Goal: Transaction & Acquisition: Download file/media

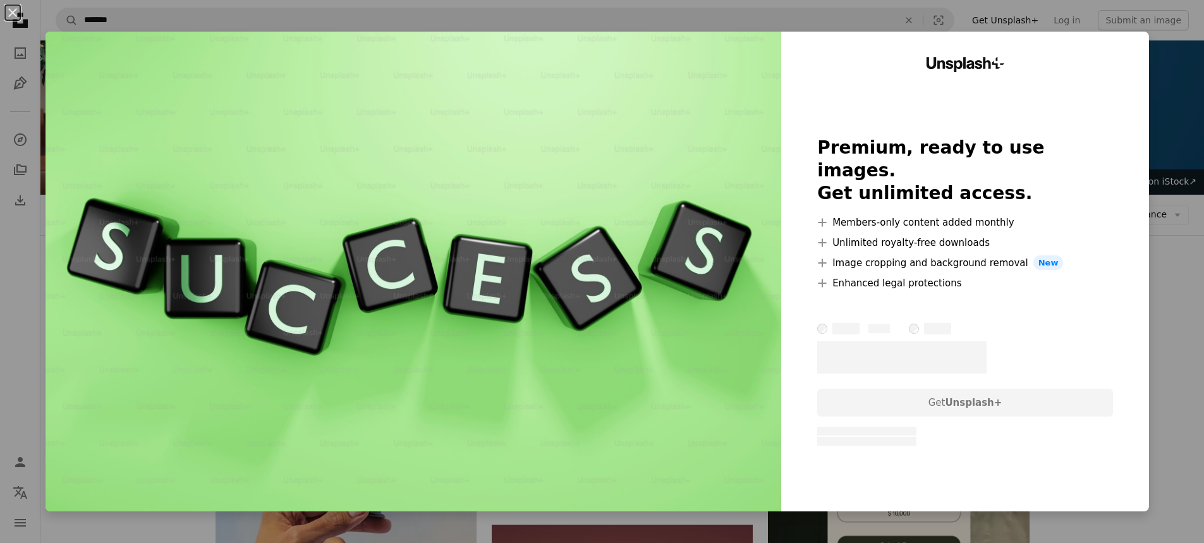
scroll to position [695, 0]
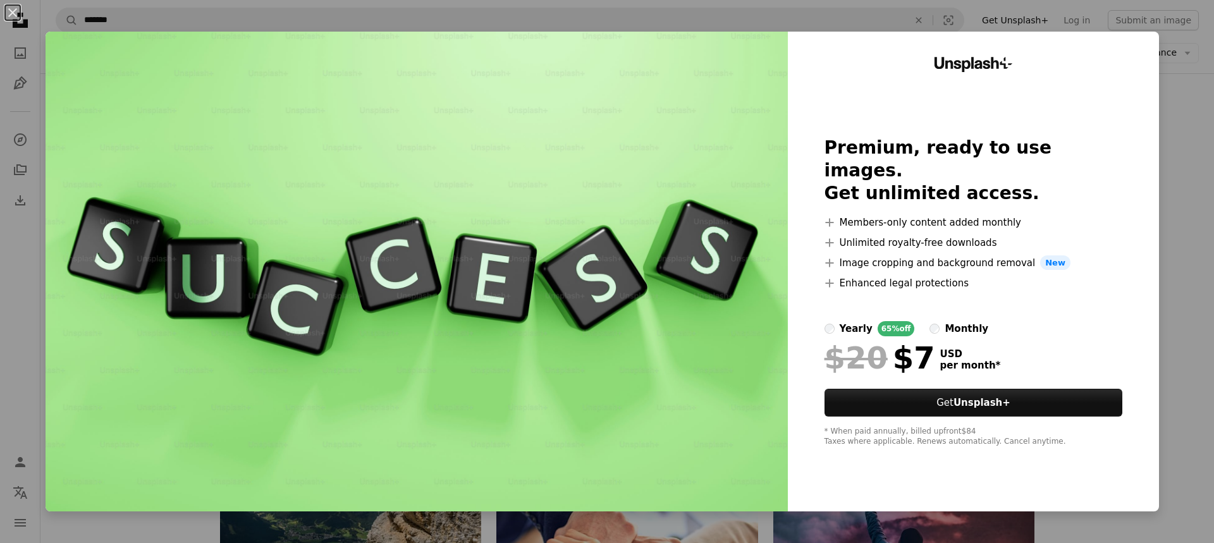
click at [1161, 226] on div "An X shape Unsplash+ Premium, ready to use images. Get unlimited access. A plus…" at bounding box center [607, 271] width 1214 height 543
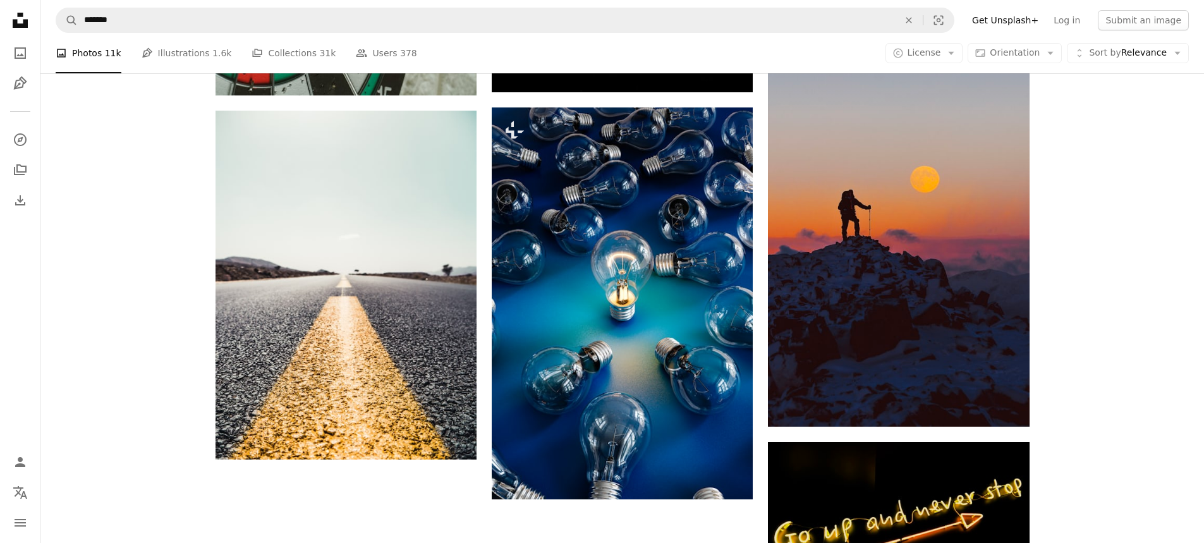
scroll to position [1517, 0]
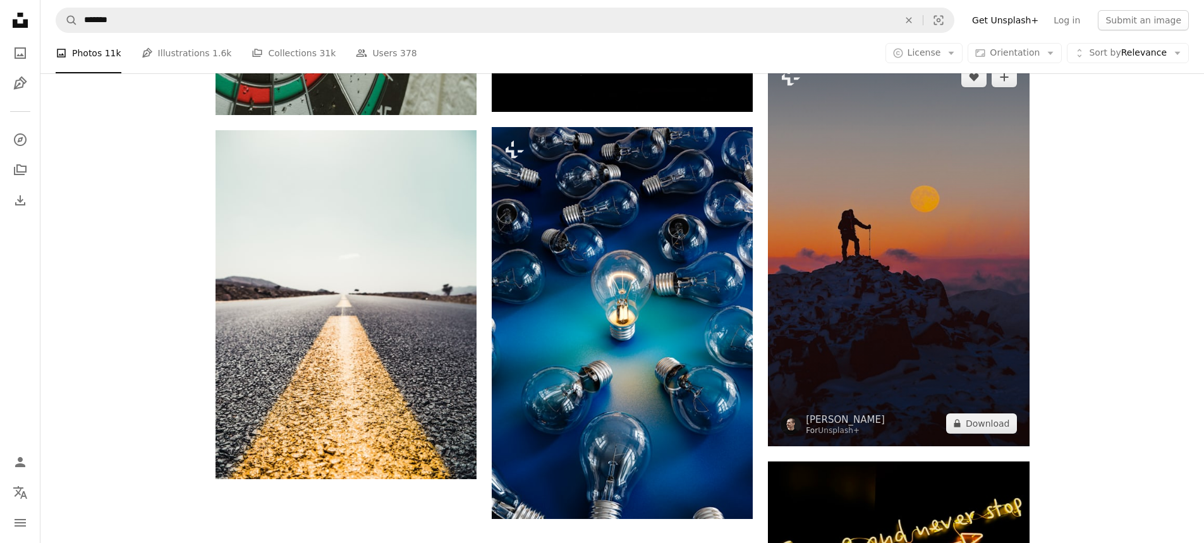
drag, startPoint x: 957, startPoint y: 270, endPoint x: 925, endPoint y: 288, distance: 37.1
click at [925, 288] on img at bounding box center [898, 250] width 261 height 392
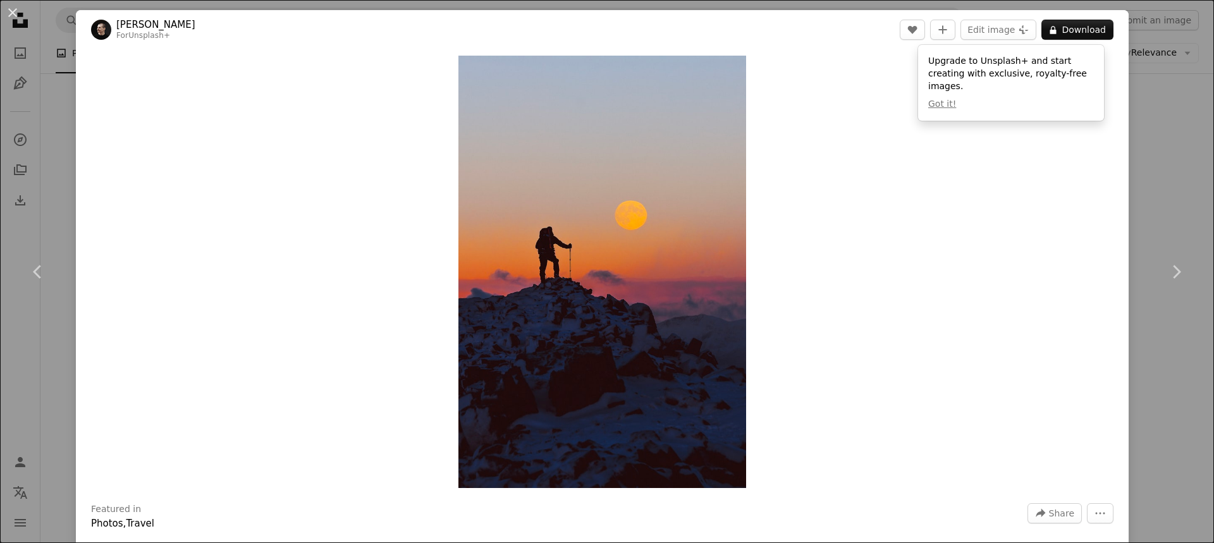
click at [1130, 159] on div "An X shape Chevron left Chevron right [PERSON_NAME] For Unsplash+ A heart A plu…" at bounding box center [607, 271] width 1214 height 543
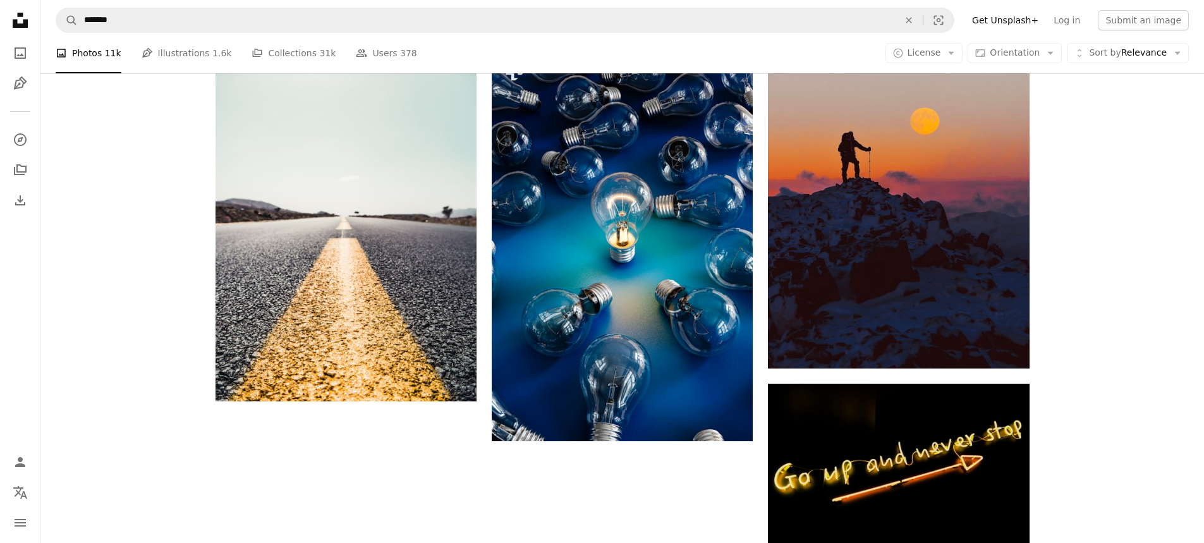
scroll to position [1770, 0]
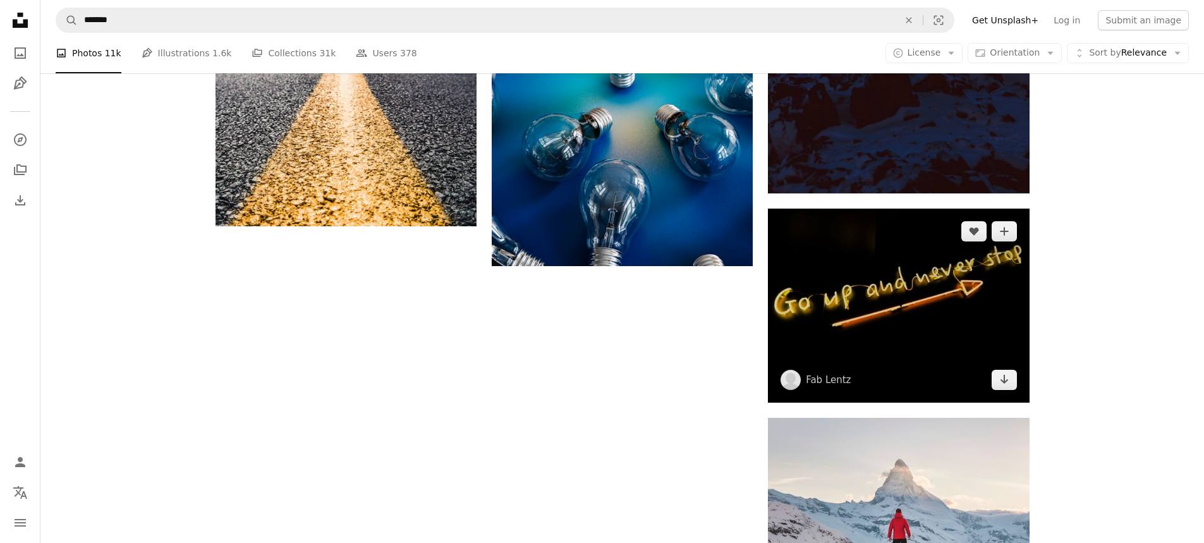
click at [967, 334] on img at bounding box center [898, 306] width 261 height 195
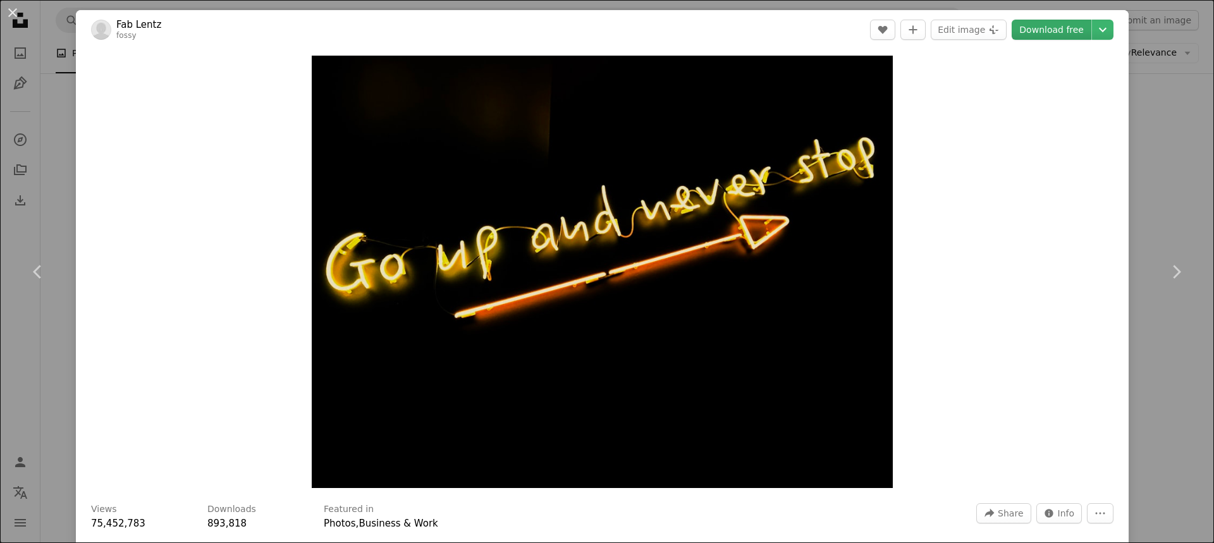
click at [1033, 30] on link "Download free" at bounding box center [1051, 30] width 80 height 20
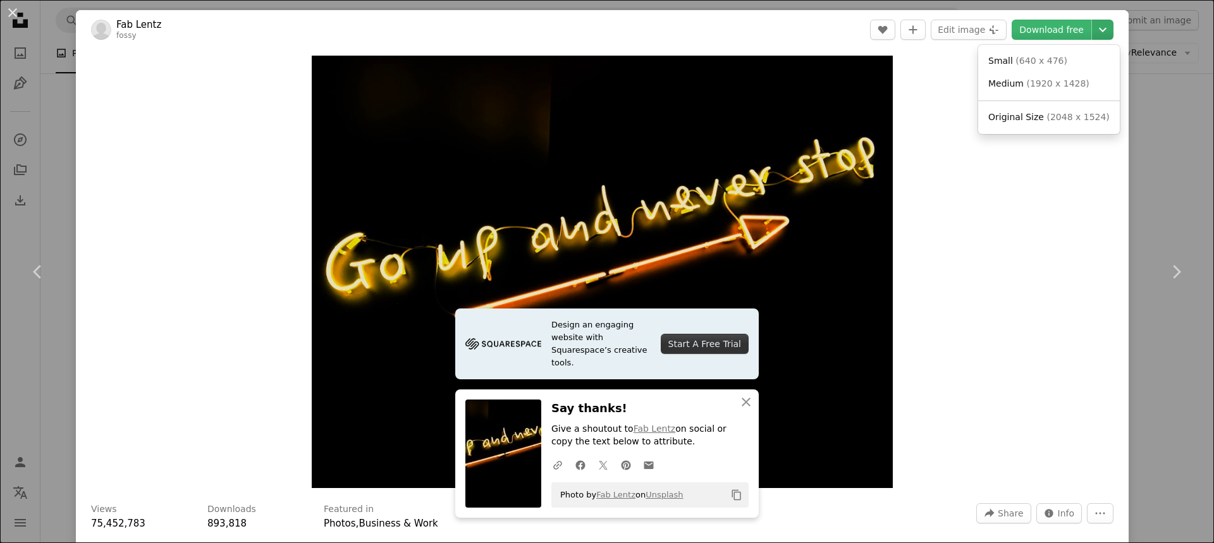
drag, startPoint x: 652, startPoint y: 177, endPoint x: 1089, endPoint y: 29, distance: 460.6
click at [1092, 29] on icon "Chevron down" at bounding box center [1102, 29] width 20 height 15
click at [1029, 60] on span "( 640 x 476 )" at bounding box center [1041, 61] width 52 height 10
click at [733, 496] on icon "Copy content" at bounding box center [736, 494] width 11 height 11
click at [66, 170] on div "An X shape Chevron left Chevron right Design an engaging website with Squarespa…" at bounding box center [607, 271] width 1214 height 543
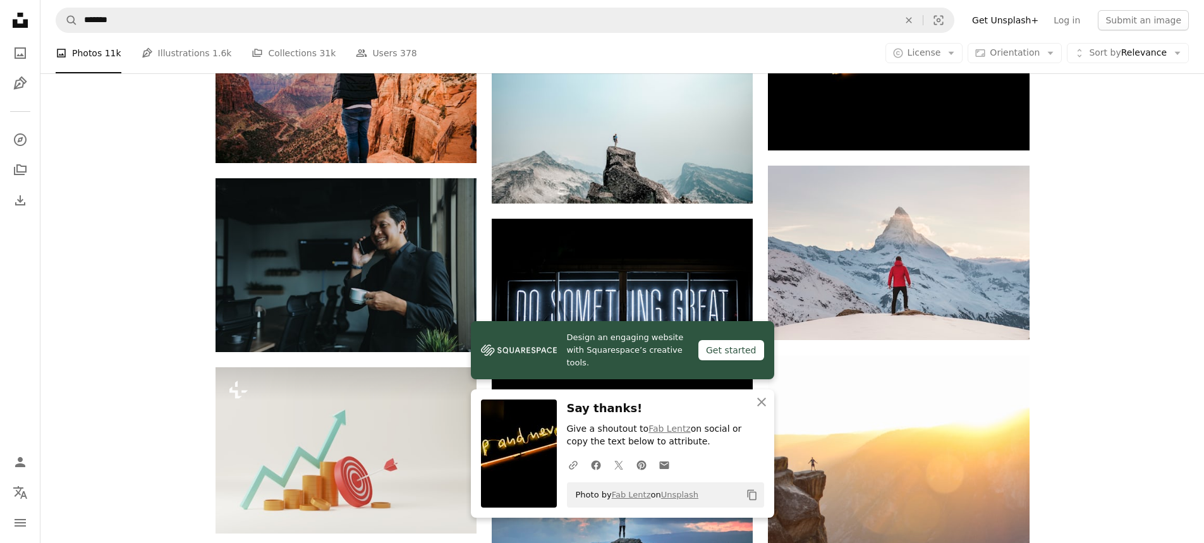
scroll to position [2023, 0]
click at [1056, 314] on div "Plus sign for Unsplash+ A heart A plus sign [PERSON_NAME] For Unsplash+ A lock …" at bounding box center [622, 149] width 1164 height 3674
click at [763, 405] on icon "An X shape" at bounding box center [761, 401] width 15 height 15
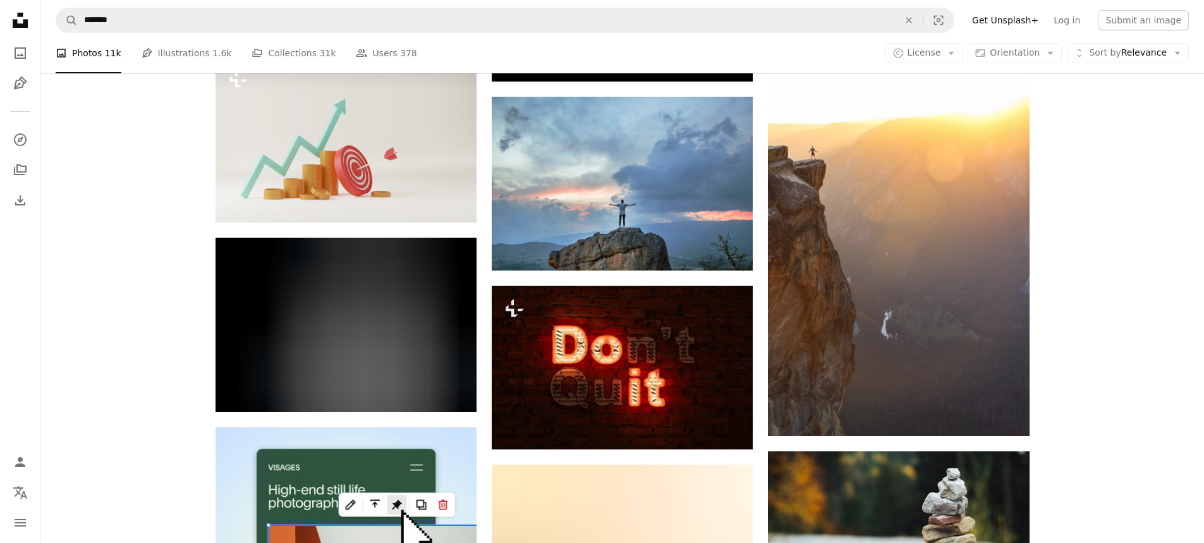
scroll to position [2465, 0]
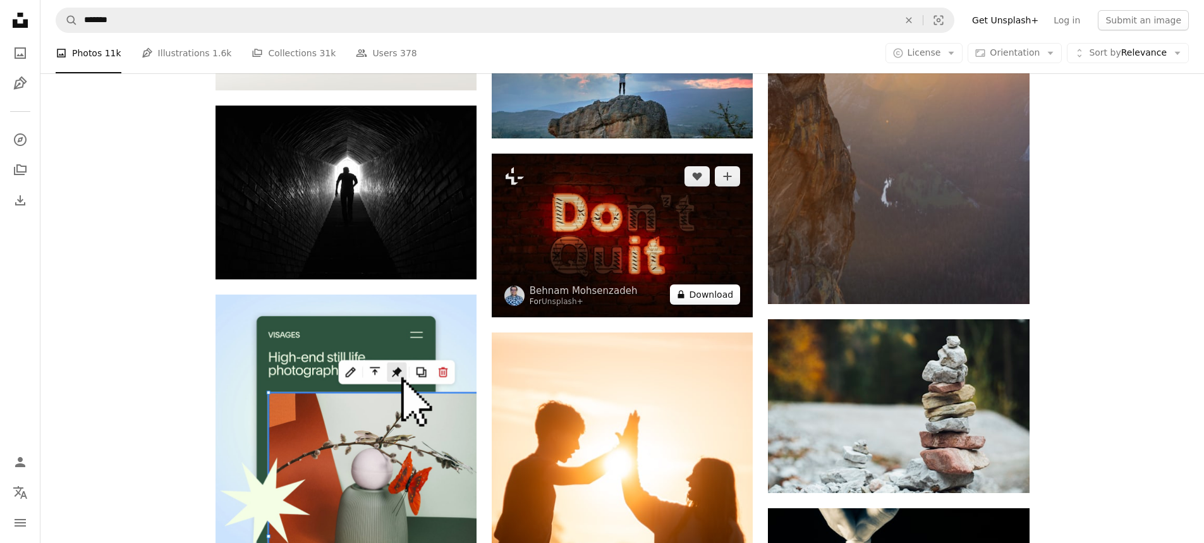
drag, startPoint x: 716, startPoint y: 245, endPoint x: 692, endPoint y: 287, distance: 48.1
click at [692, 287] on button "A lock Download" at bounding box center [705, 294] width 71 height 20
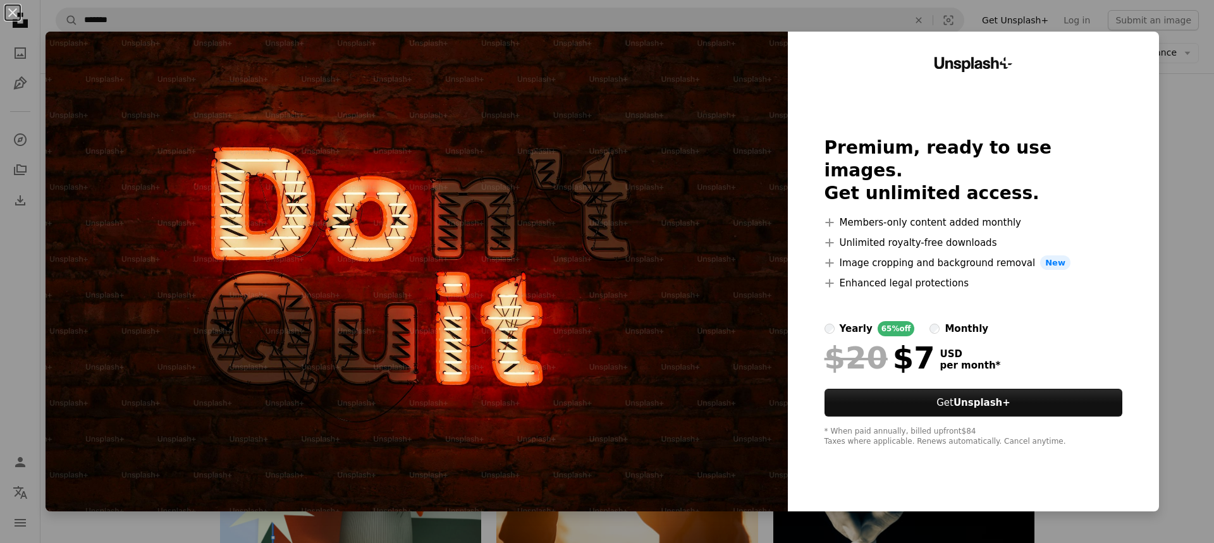
click at [1159, 124] on div "An X shape Unsplash+ Premium, ready to use images. Get unlimited access. A plus…" at bounding box center [607, 271] width 1214 height 543
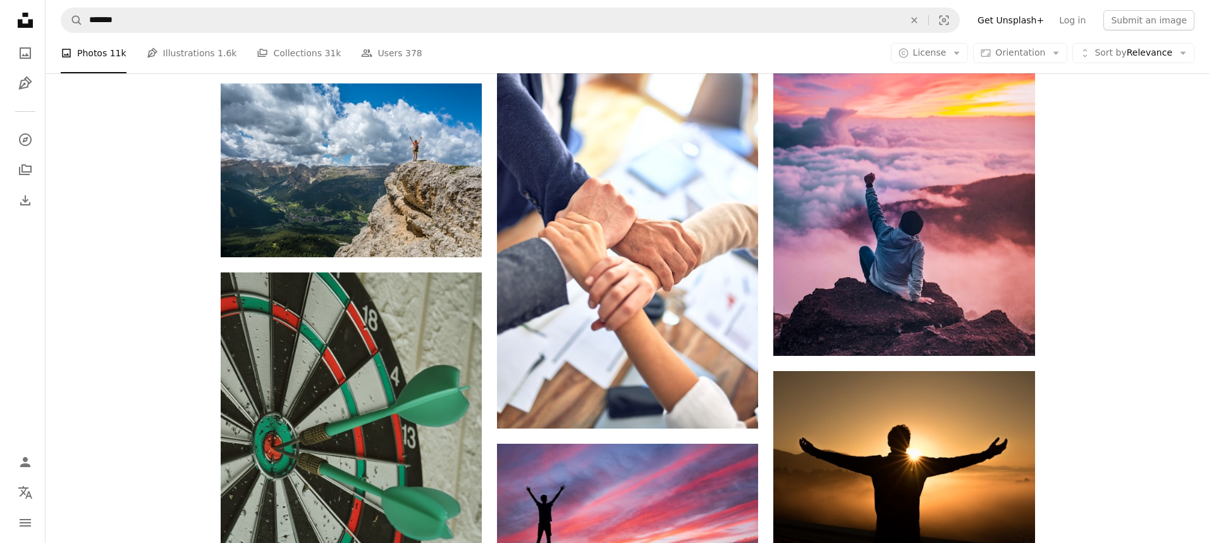
scroll to position [1201, 0]
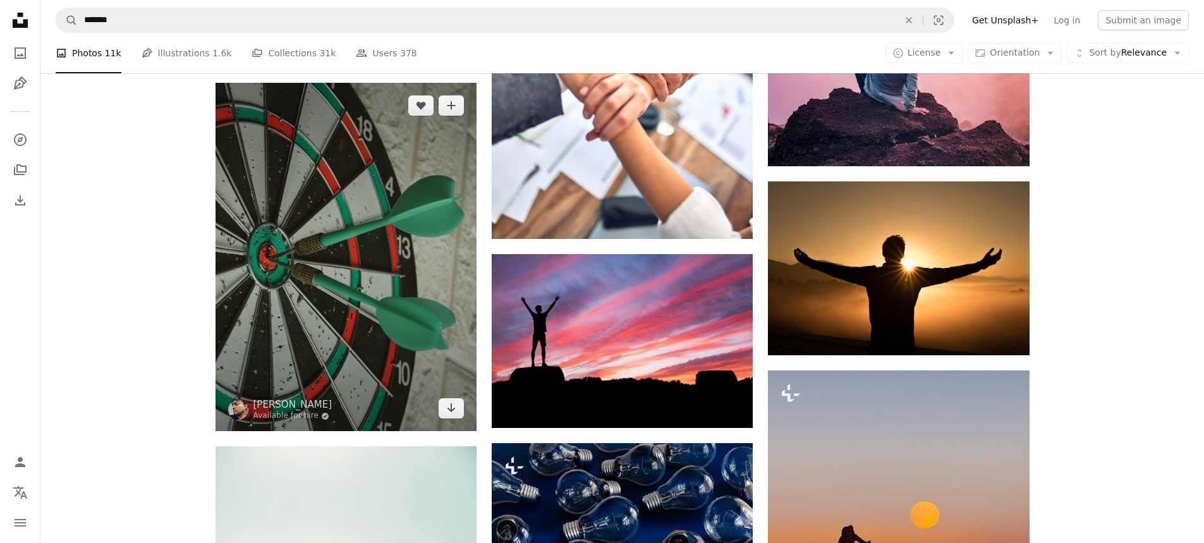
drag, startPoint x: 335, startPoint y: 226, endPoint x: 358, endPoint y: 202, distance: 33.1
click at [358, 202] on img at bounding box center [346, 257] width 261 height 348
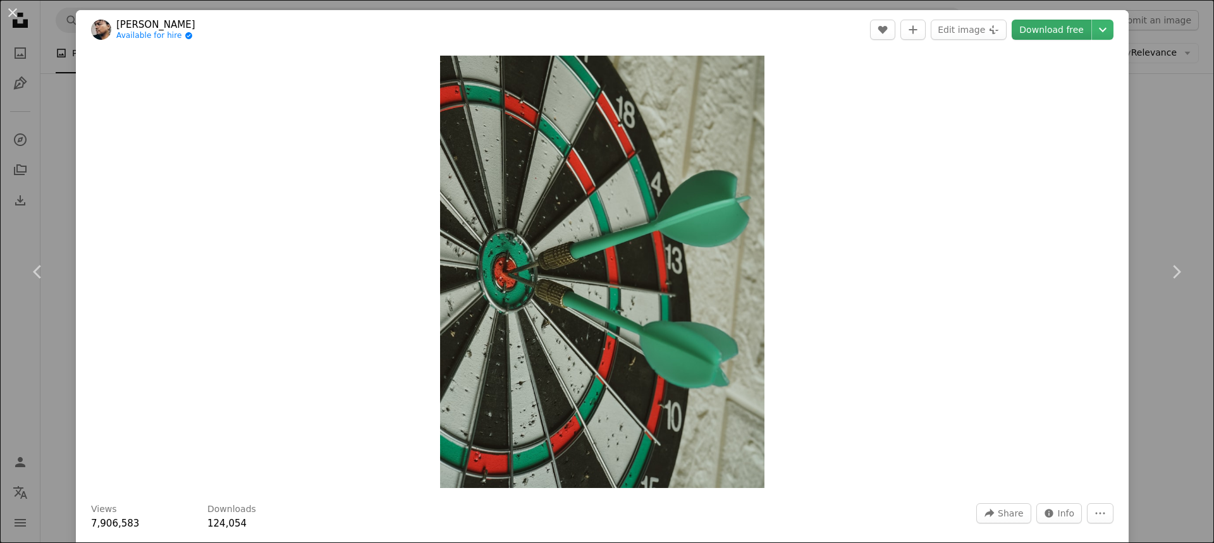
click at [1059, 32] on link "Download free" at bounding box center [1051, 30] width 80 height 20
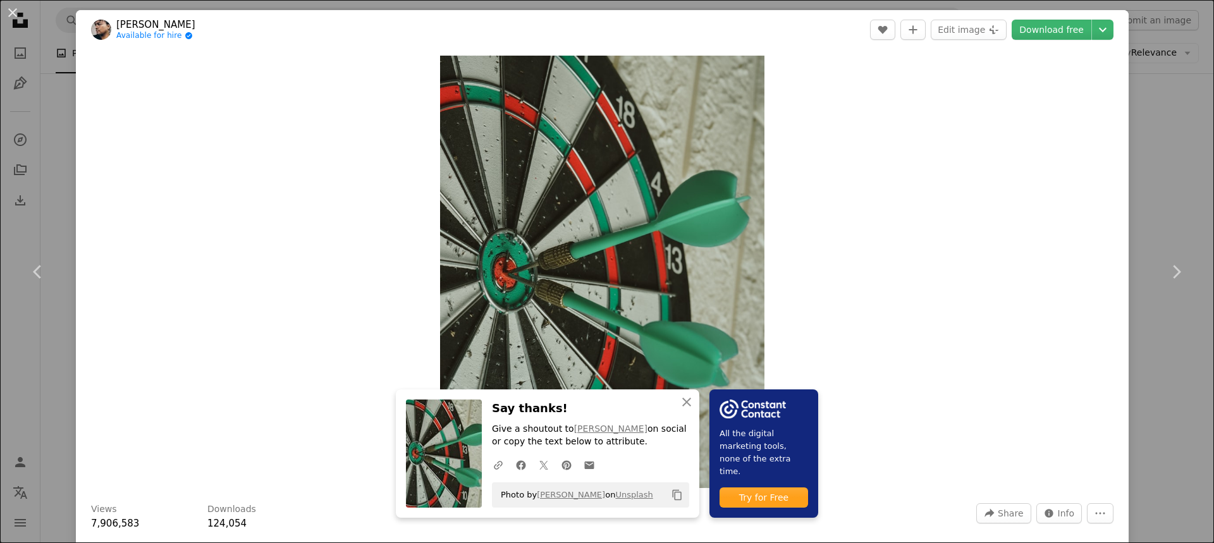
click at [919, 259] on div "Zoom in" at bounding box center [602, 271] width 1053 height 445
click at [683, 403] on icon "button" at bounding box center [686, 402] width 9 height 9
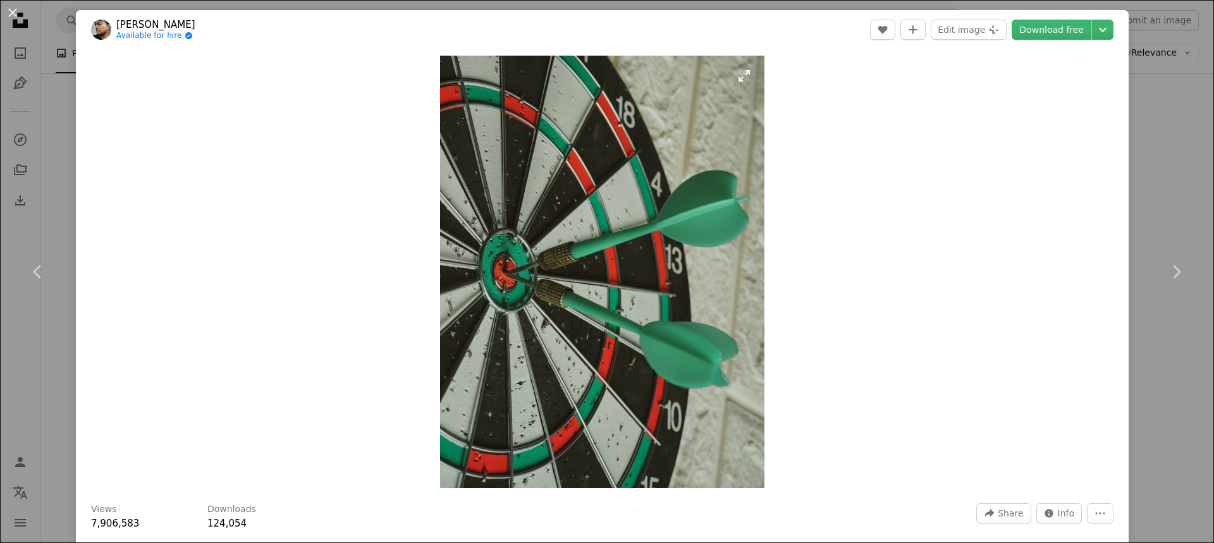
click at [618, 434] on img "Zoom in on this image" at bounding box center [602, 272] width 324 height 432
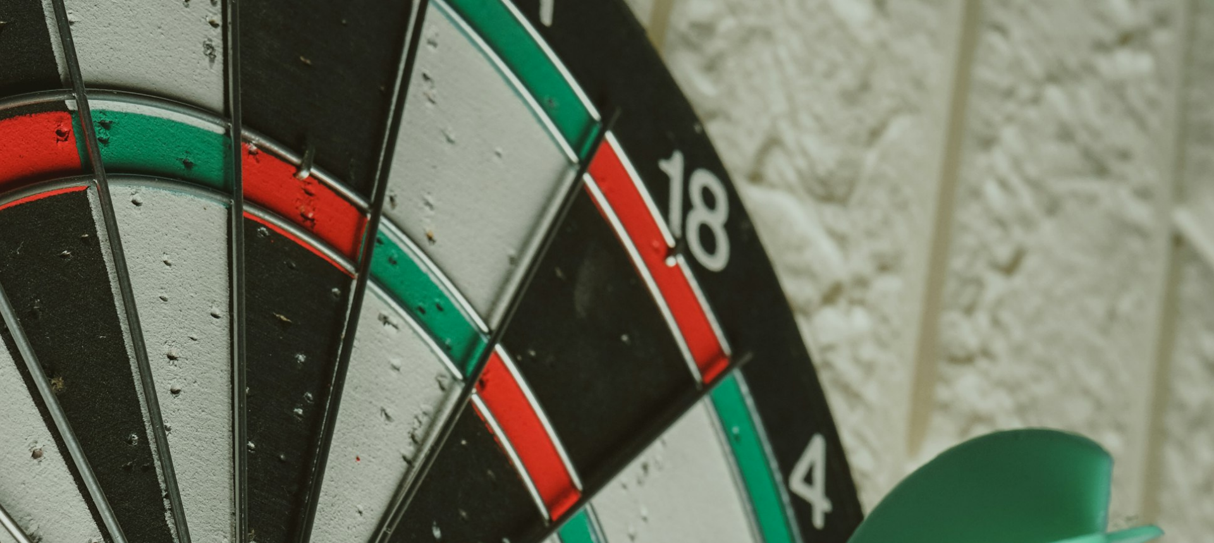
scroll to position [526, 0]
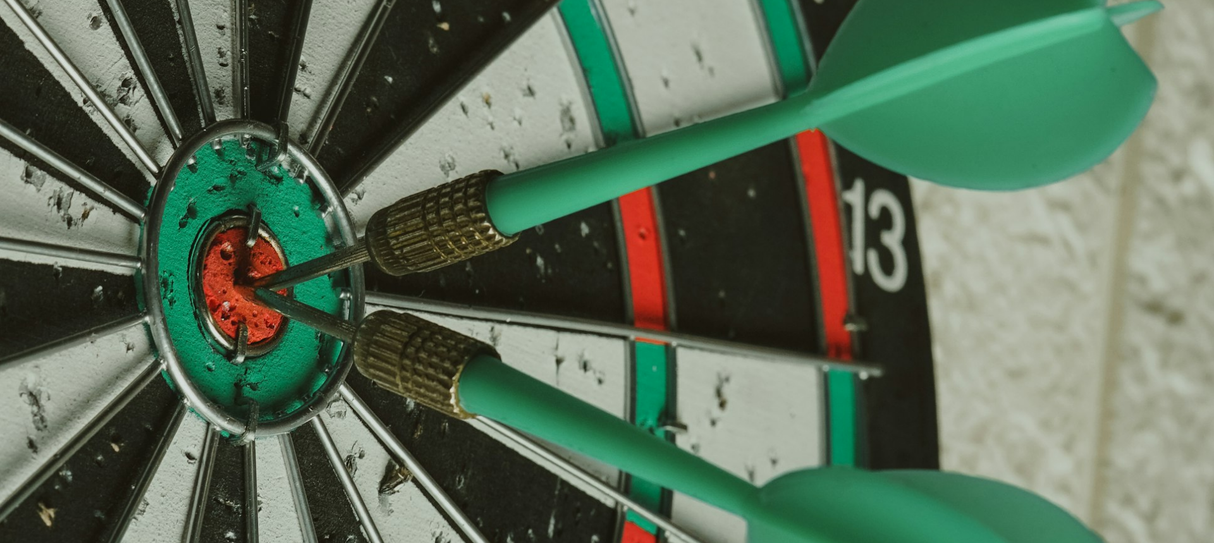
click at [631, 219] on img "Zoom out on this image" at bounding box center [606, 283] width 1215 height 1620
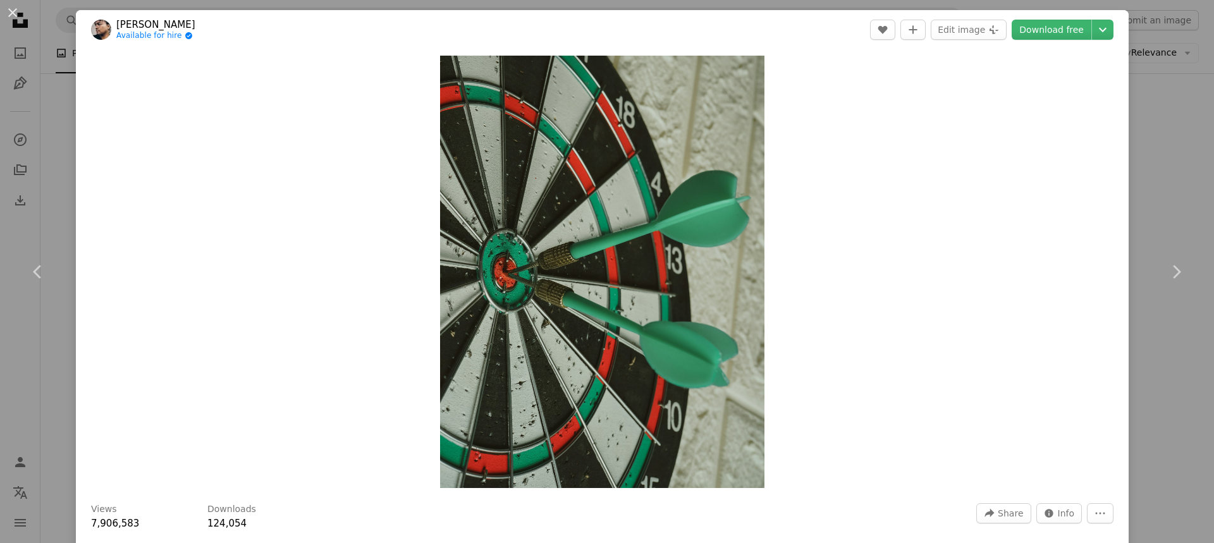
click at [1154, 198] on div "An X shape Chevron left Chevron right Afif Ramdhasuma Available for hire A chec…" at bounding box center [607, 271] width 1214 height 543
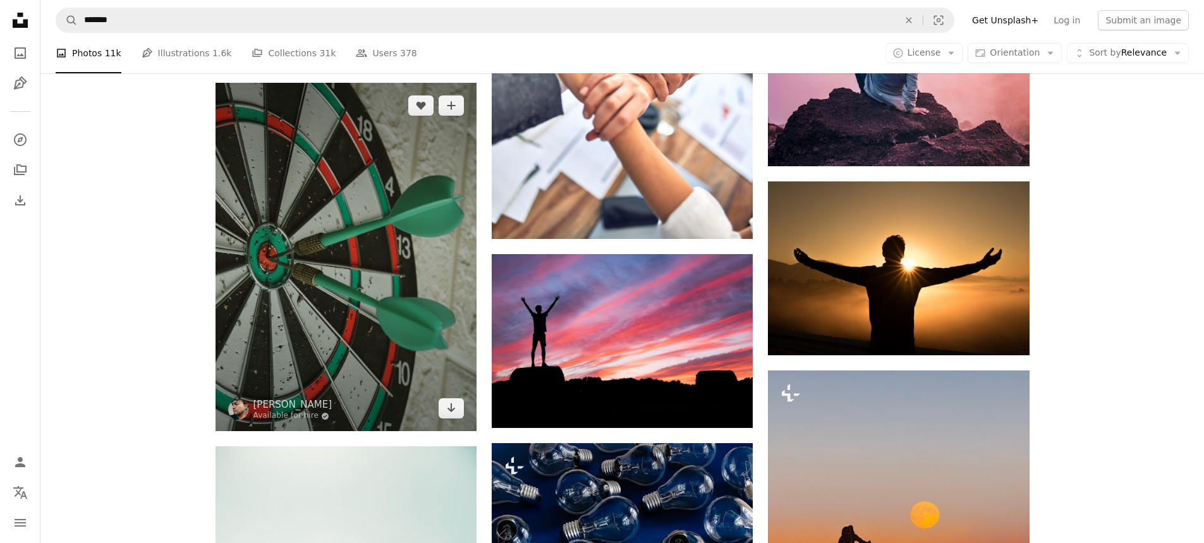
click at [380, 262] on img at bounding box center [346, 257] width 261 height 348
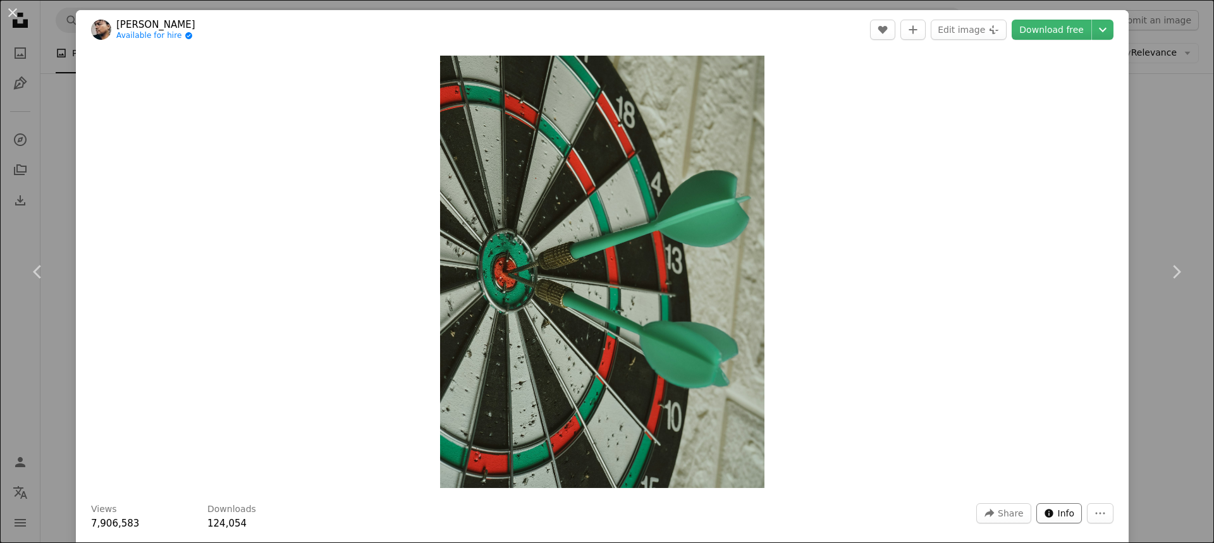
click at [1058, 513] on span "Info" at bounding box center [1066, 513] width 17 height 19
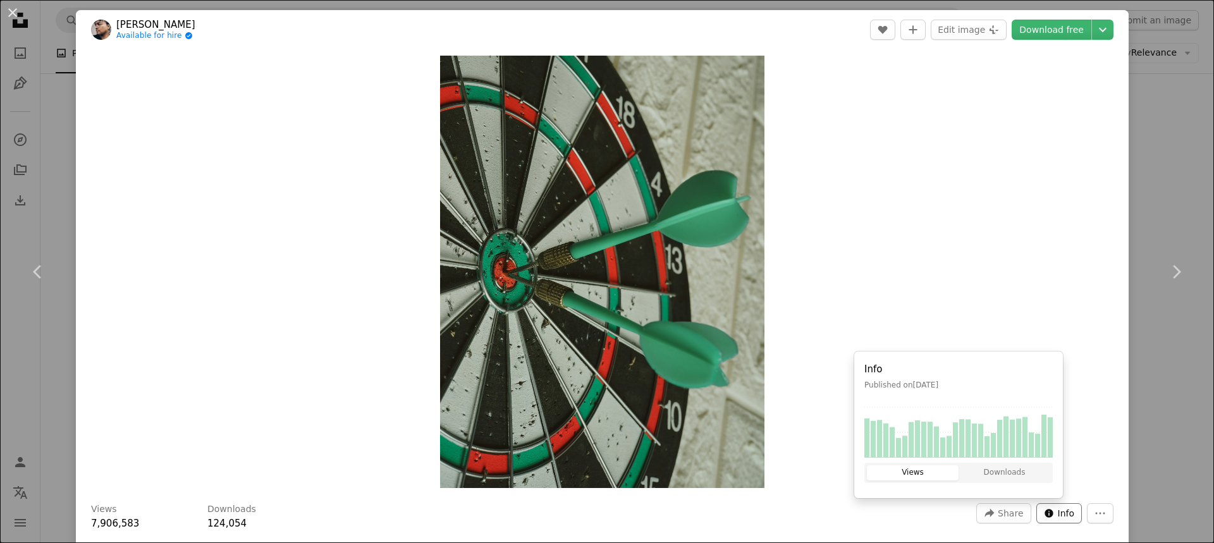
click at [1059, 518] on span "Info" at bounding box center [1066, 513] width 17 height 19
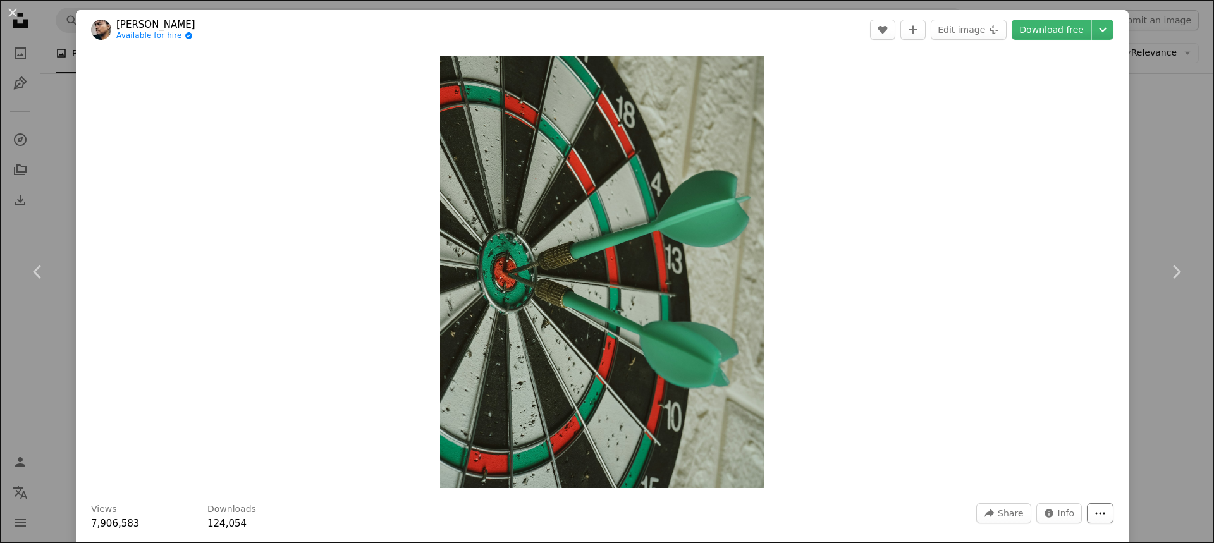
click at [1094, 516] on icon "More Actions" at bounding box center [1099, 513] width 11 height 11
click at [1020, 310] on dialog "An X shape Chevron left Chevron right Afif Ramdhasuma Available for hire A chec…" at bounding box center [607, 271] width 1214 height 543
click at [614, 458] on img "Zoom in on this image" at bounding box center [602, 272] width 324 height 432
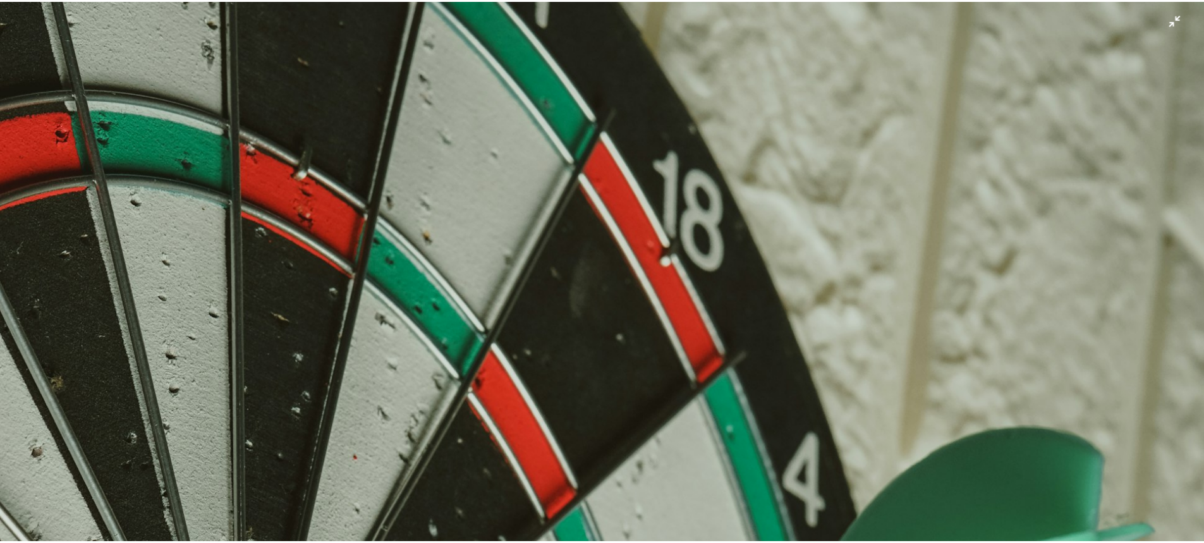
scroll to position [526, 0]
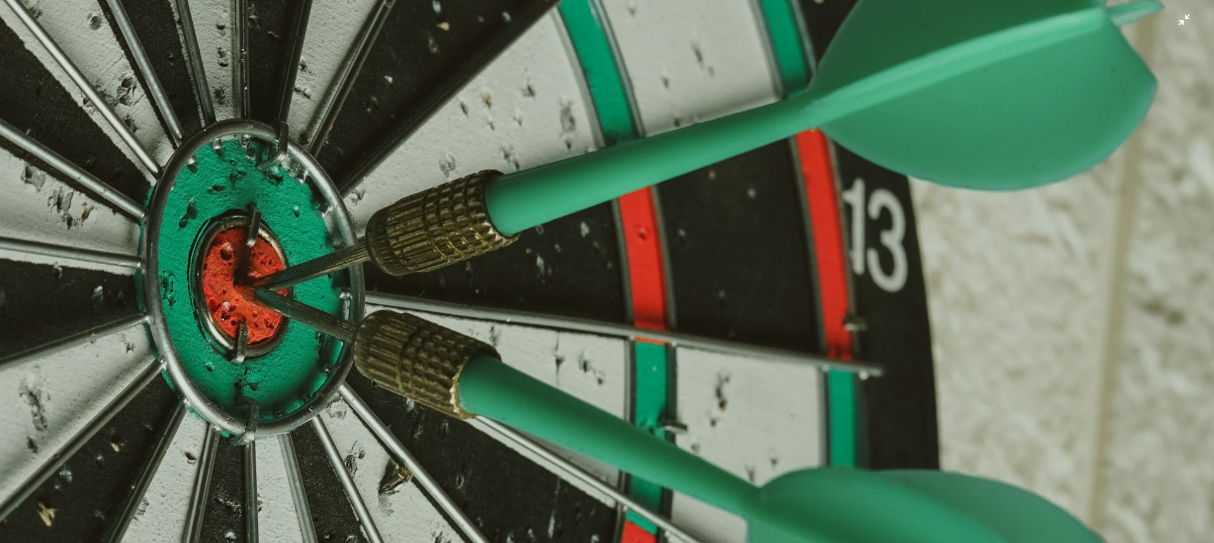
click at [592, 460] on img "Zoom out on this image" at bounding box center [606, 283] width 1215 height 1620
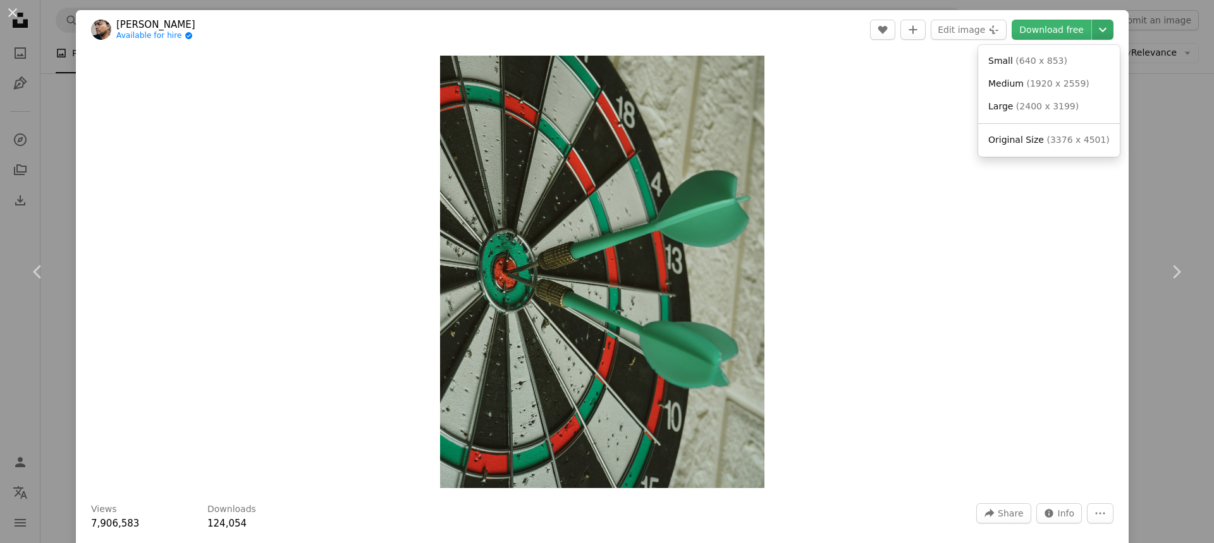
click at [1094, 37] on icon "Chevron down" at bounding box center [1102, 29] width 20 height 15
click at [1095, 36] on icon "Chevron down" at bounding box center [1102, 29] width 20 height 15
click at [65, 158] on div "An X shape Chevron left Chevron right Afif Ramdhasuma Available for hire A chec…" at bounding box center [607, 271] width 1214 height 543
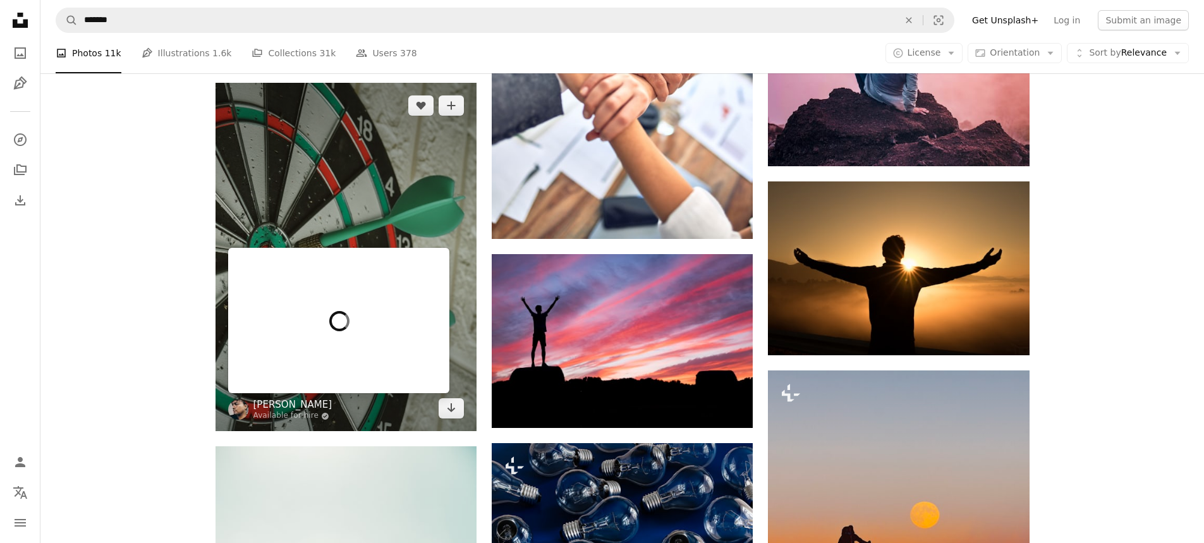
click at [313, 404] on link "[PERSON_NAME]" at bounding box center [292, 404] width 79 height 13
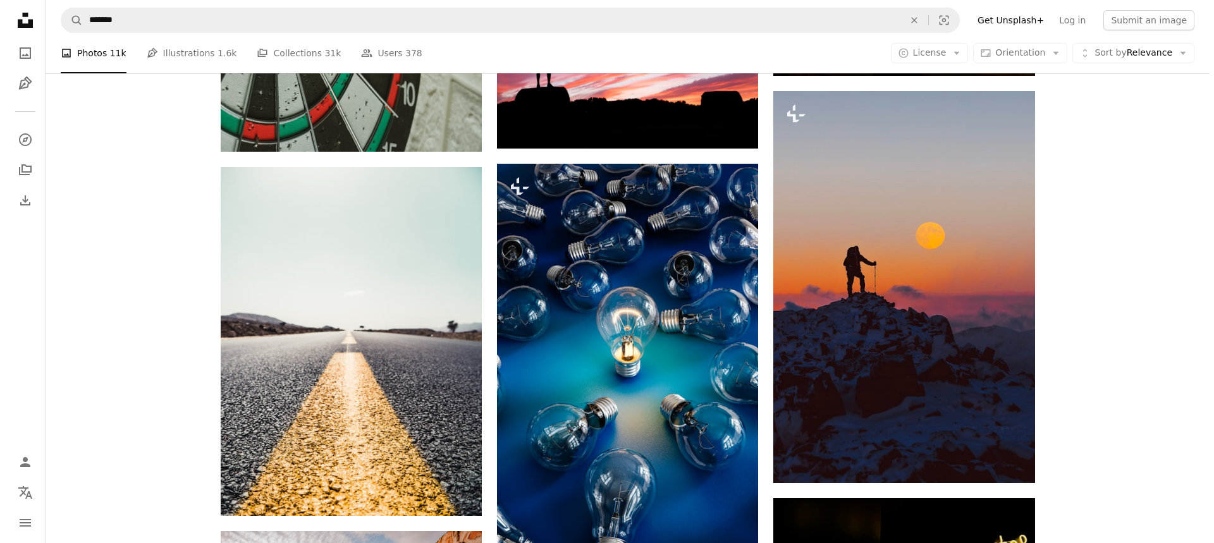
scroll to position [1580, 0]
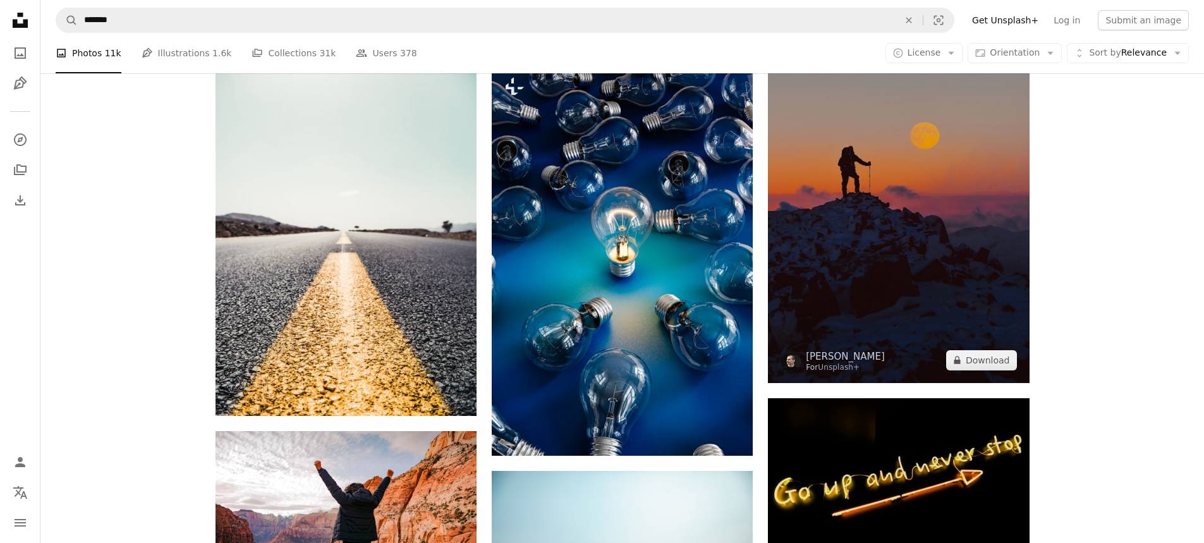
drag, startPoint x: 864, startPoint y: 269, endPoint x: 839, endPoint y: 266, distance: 24.9
click at [839, 266] on img at bounding box center [898, 187] width 261 height 392
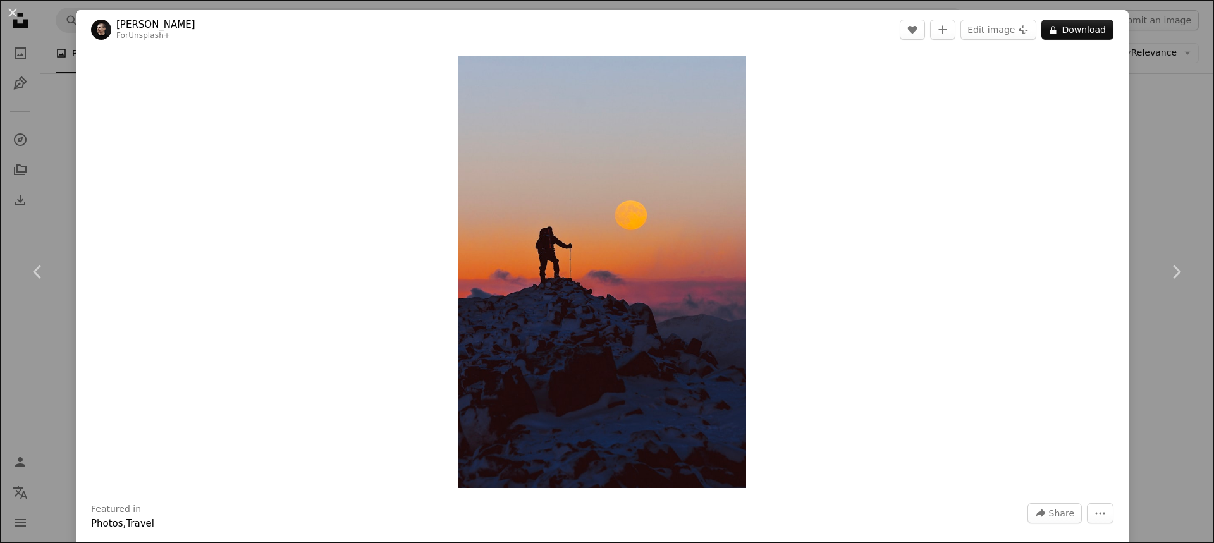
click at [154, 512] on div "Featured in Photos , Travel" at bounding box center [551, 517] width 921 height 28
drag, startPoint x: 211, startPoint y: 515, endPoint x: 219, endPoint y: 515, distance: 8.2
click at [216, 515] on div "Featured in Photos , Travel" at bounding box center [551, 517] width 921 height 28
click at [683, 477] on img "Zoom in on this image" at bounding box center [602, 272] width 288 height 432
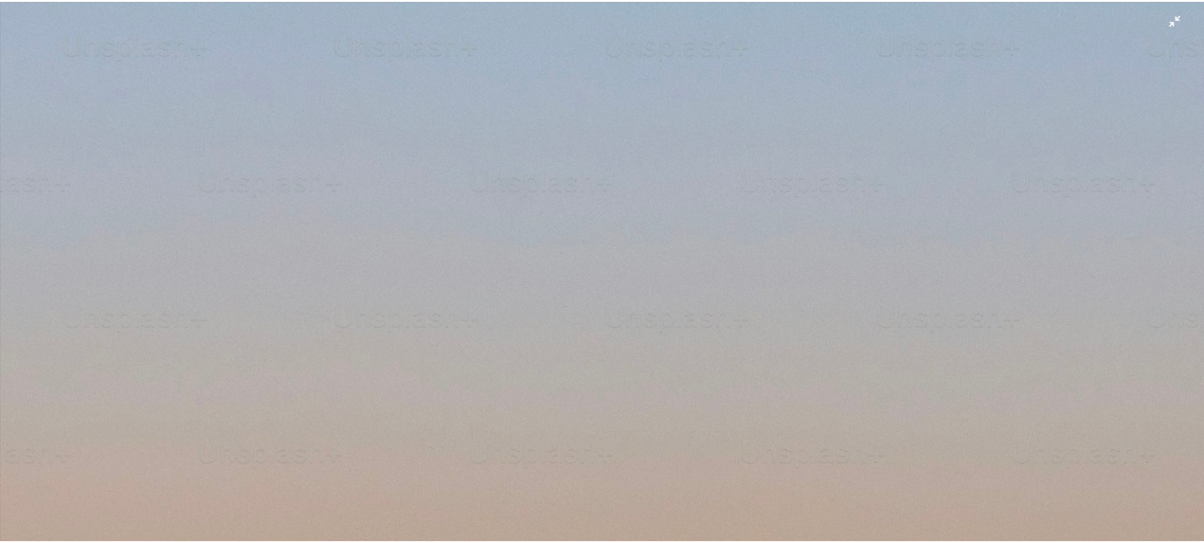
scroll to position [626, 0]
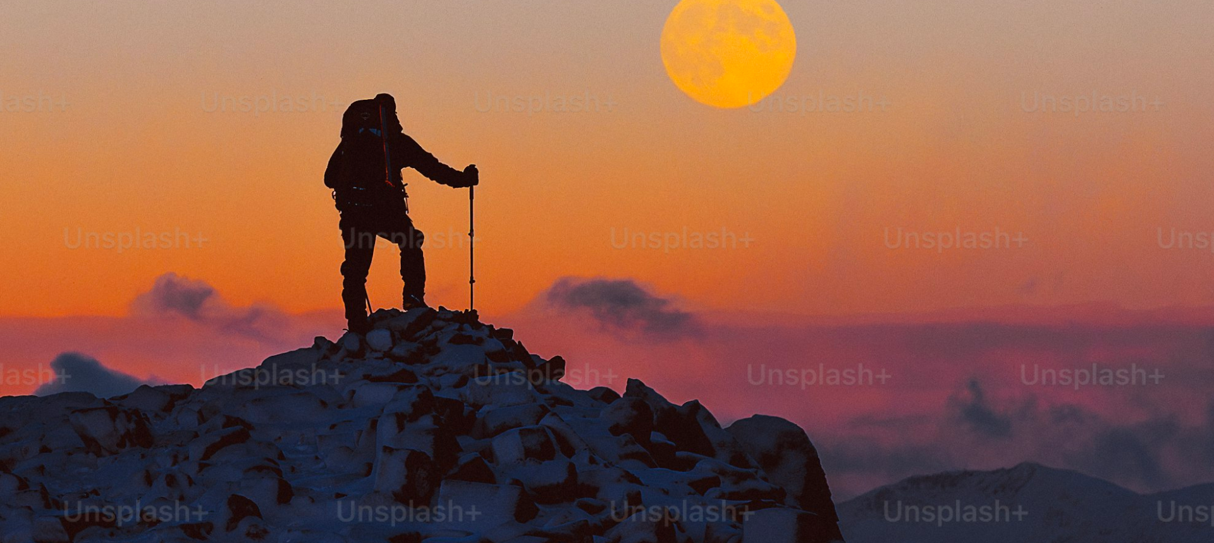
click at [896, 211] on img "Zoom out on this image" at bounding box center [606, 285] width 1215 height 1823
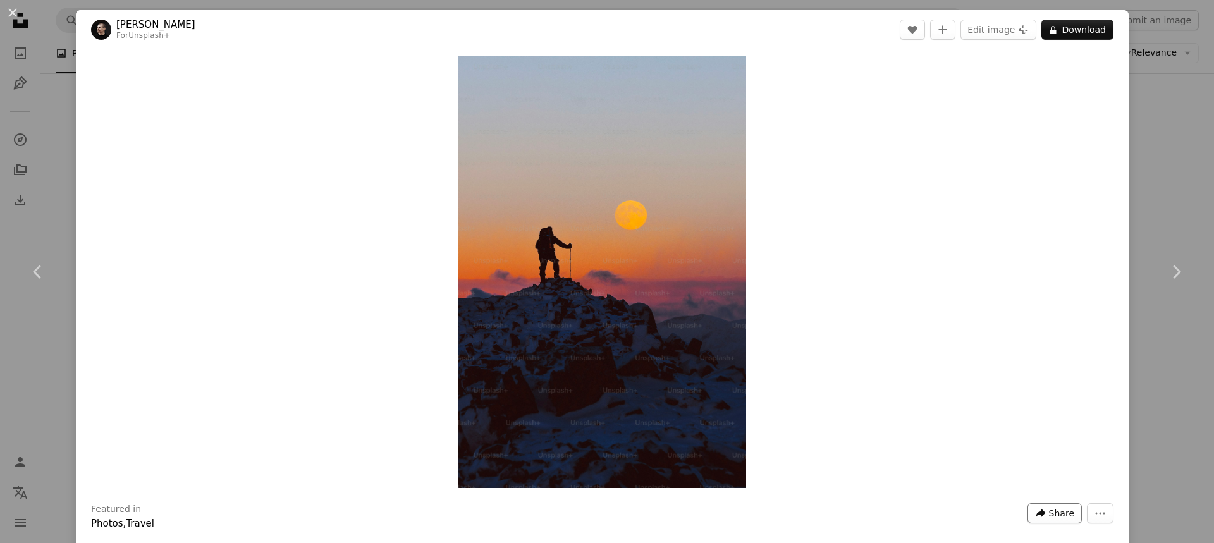
click at [1049, 507] on span "Share" at bounding box center [1061, 513] width 25 height 19
click at [1004, 447] on div "A forward-right arrow Share via..." at bounding box center [1015, 448] width 104 height 23
click at [1132, 114] on dialog "An X shape Chevron left Chevron right [PERSON_NAME] For Unsplash+ A heart A plu…" at bounding box center [607, 271] width 1214 height 543
click at [9, 10] on button "An X shape" at bounding box center [12, 12] width 15 height 15
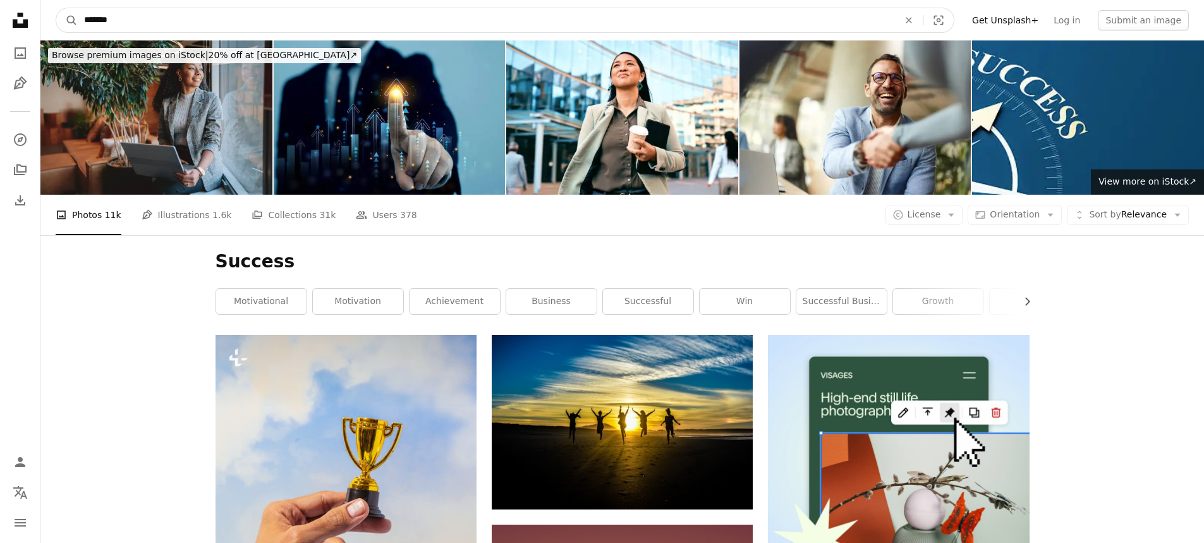
click at [155, 16] on input "*******" at bounding box center [486, 20] width 817 height 24
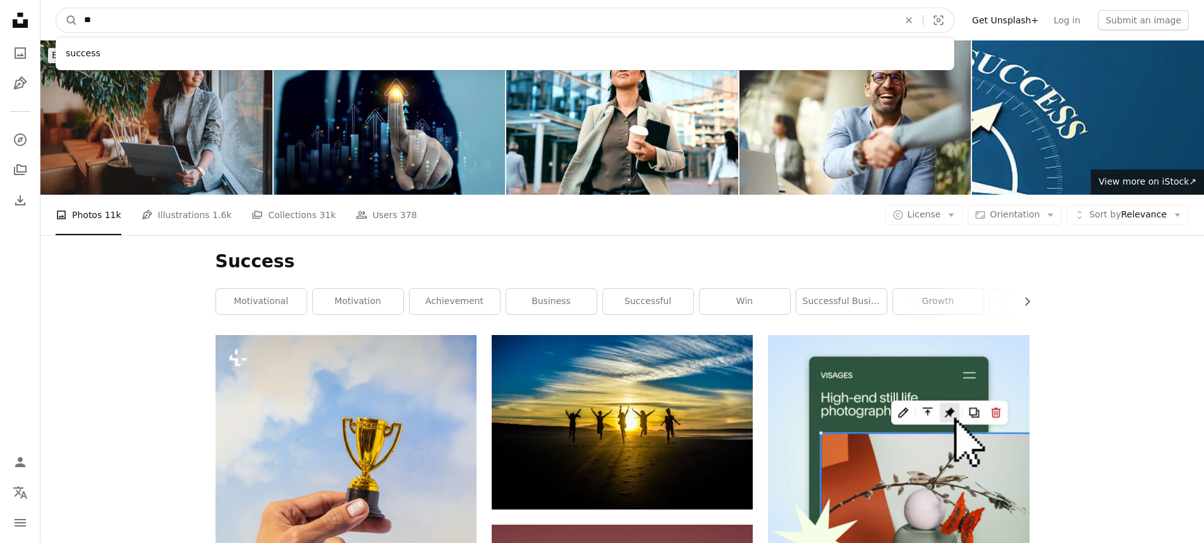
type input "*"
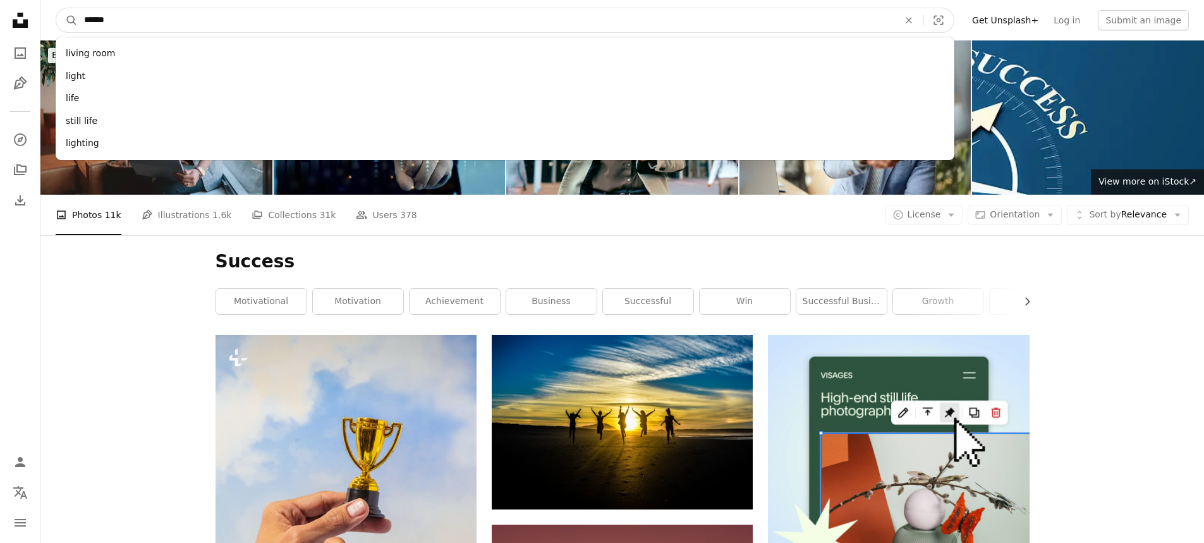
type input "*******"
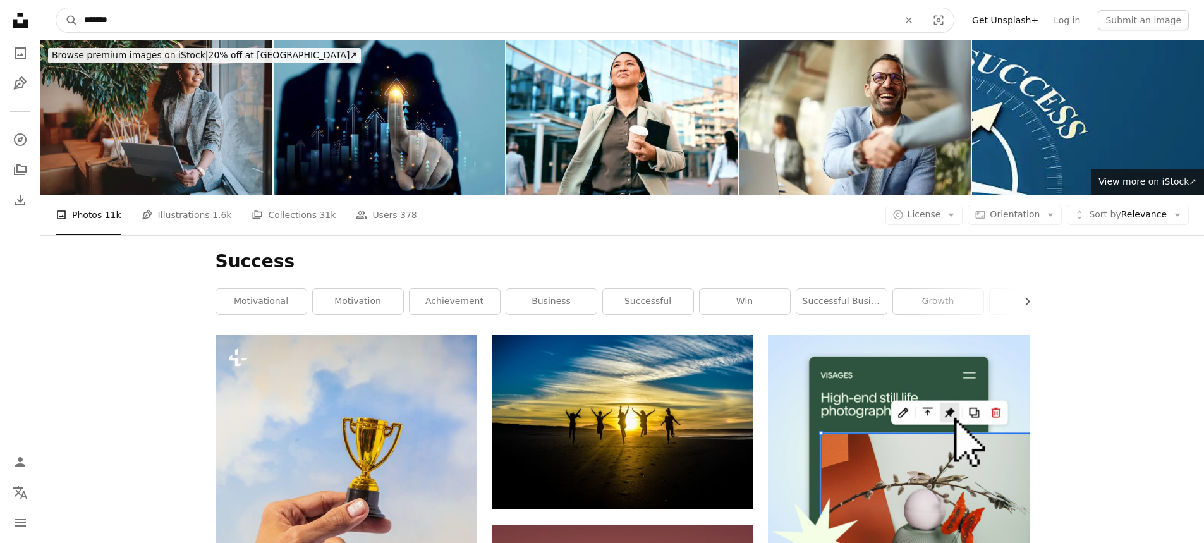
click button "A magnifying glass" at bounding box center [66, 20] width 21 height 24
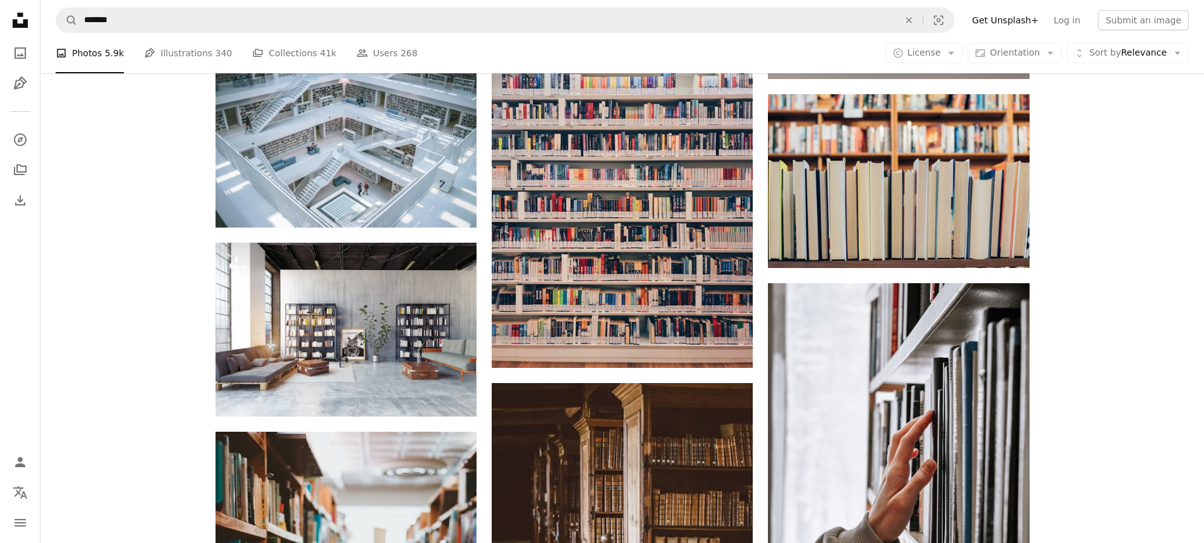
scroll to position [1328, 0]
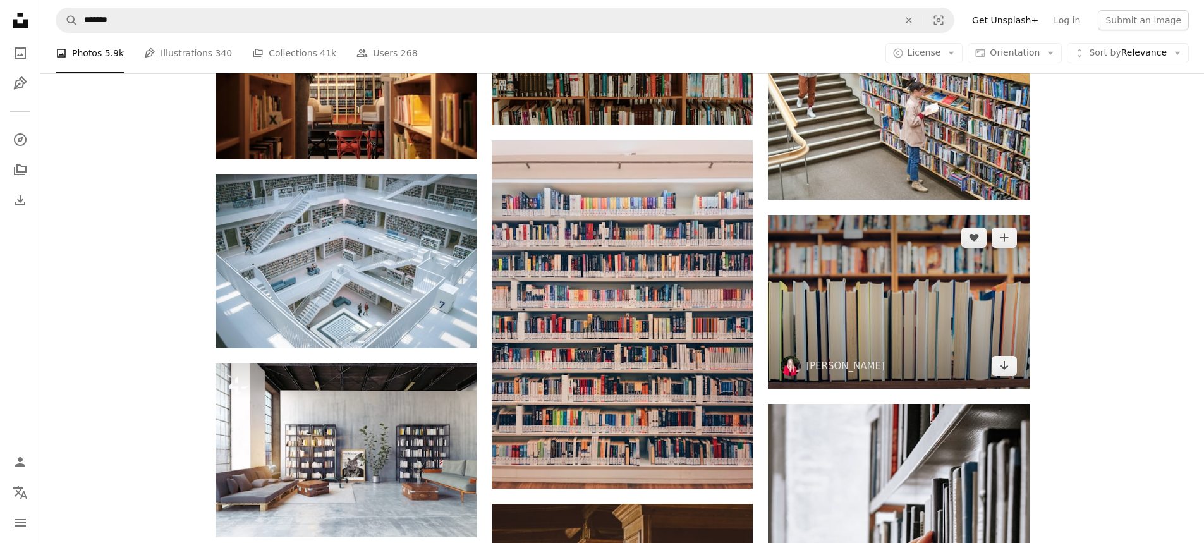
click at [876, 316] on img at bounding box center [898, 302] width 261 height 174
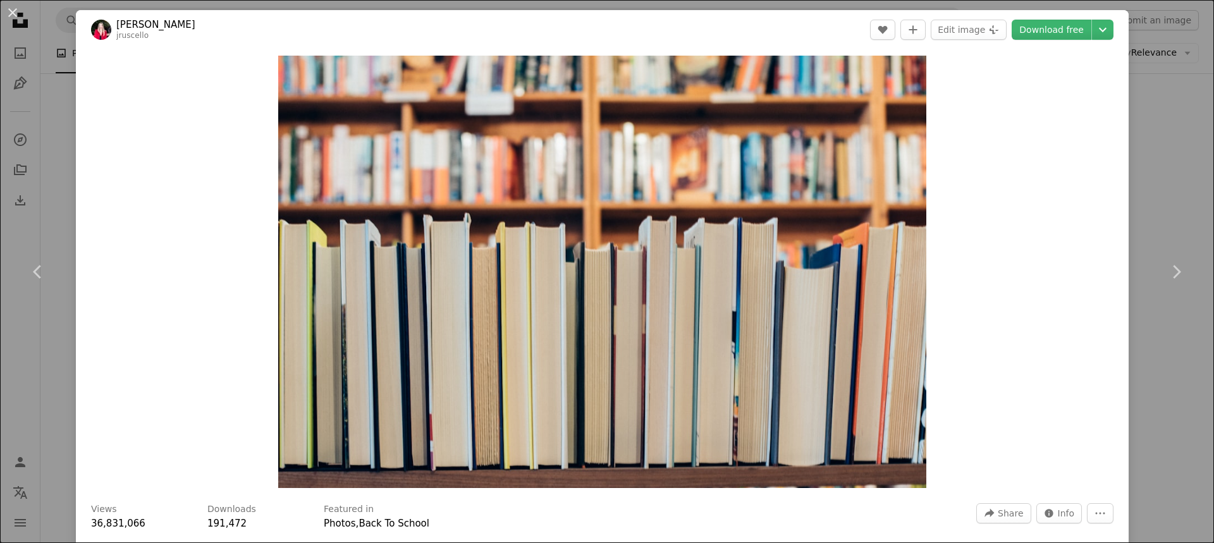
click at [54, 151] on div "An X shape Chevron left Chevron right [PERSON_NAME] jruscello A heart A plus si…" at bounding box center [607, 271] width 1214 height 543
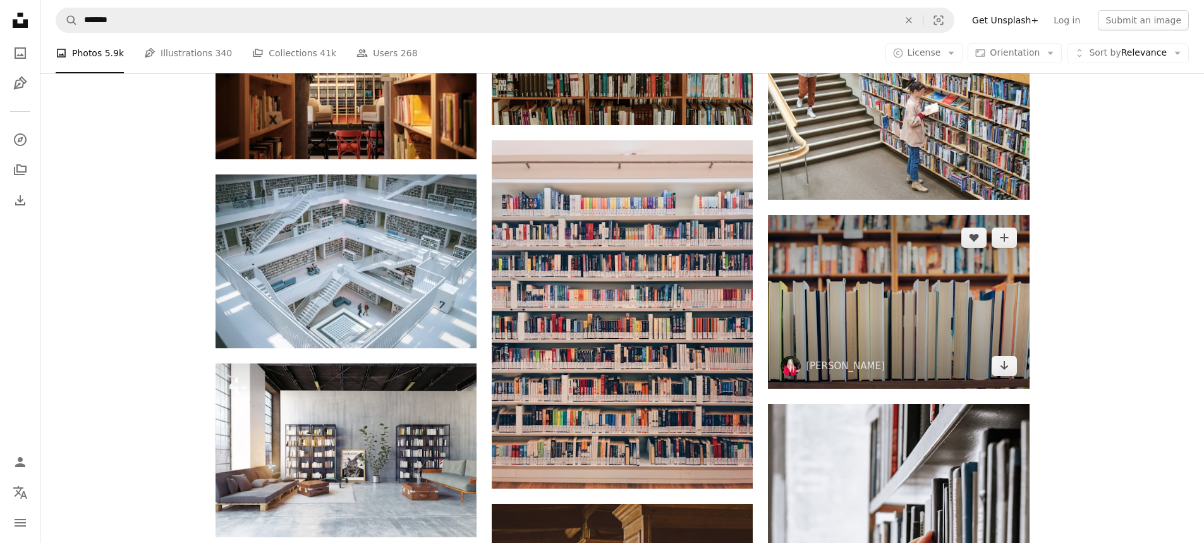
click at [821, 271] on img at bounding box center [898, 302] width 261 height 174
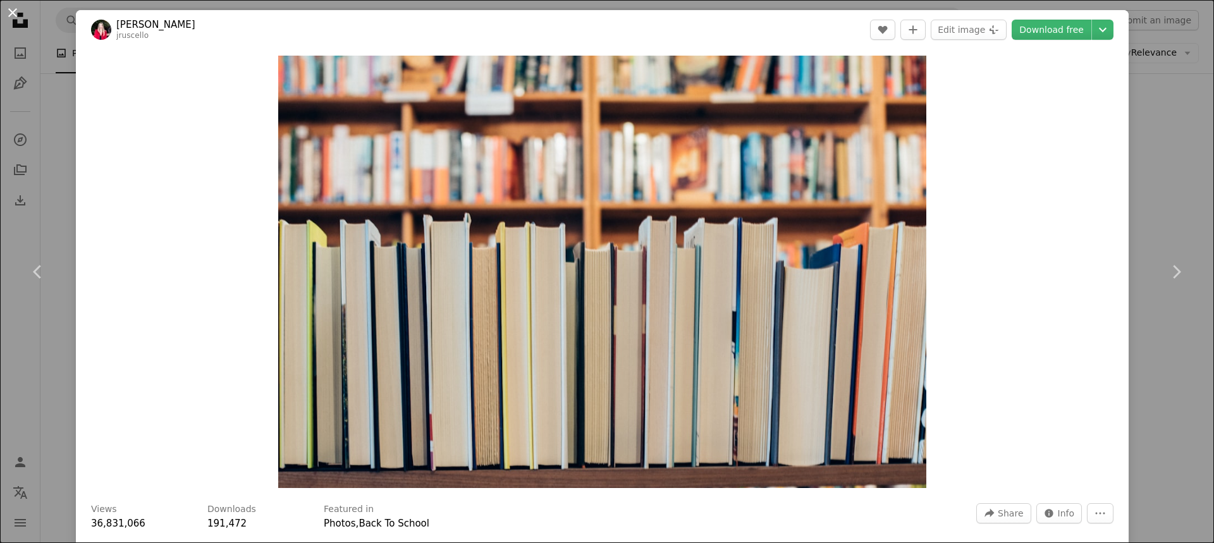
click at [11, 10] on button "An X shape" at bounding box center [12, 12] width 15 height 15
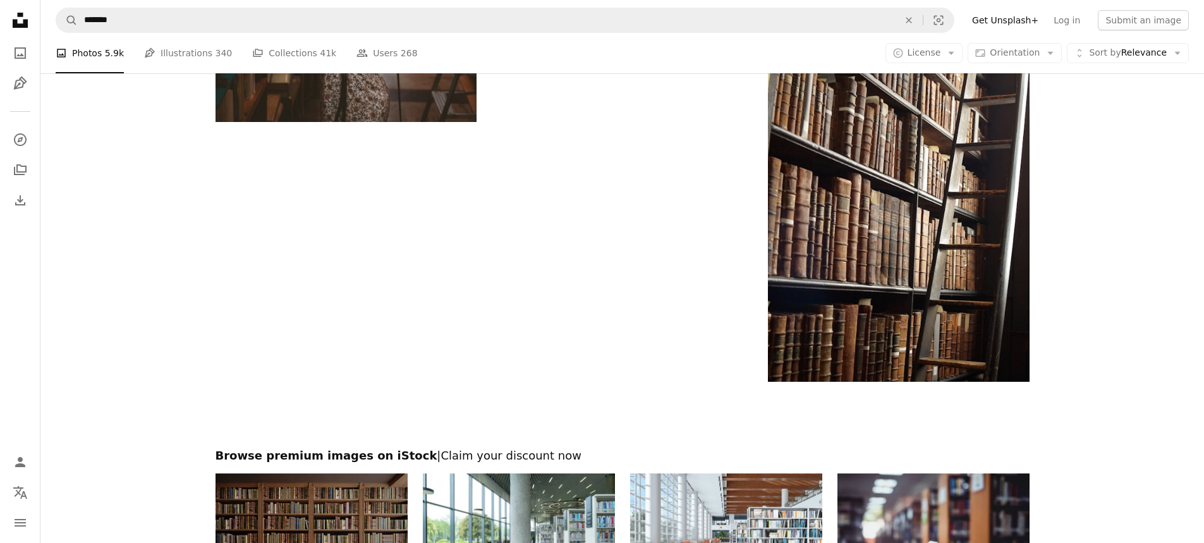
scroll to position [2529, 0]
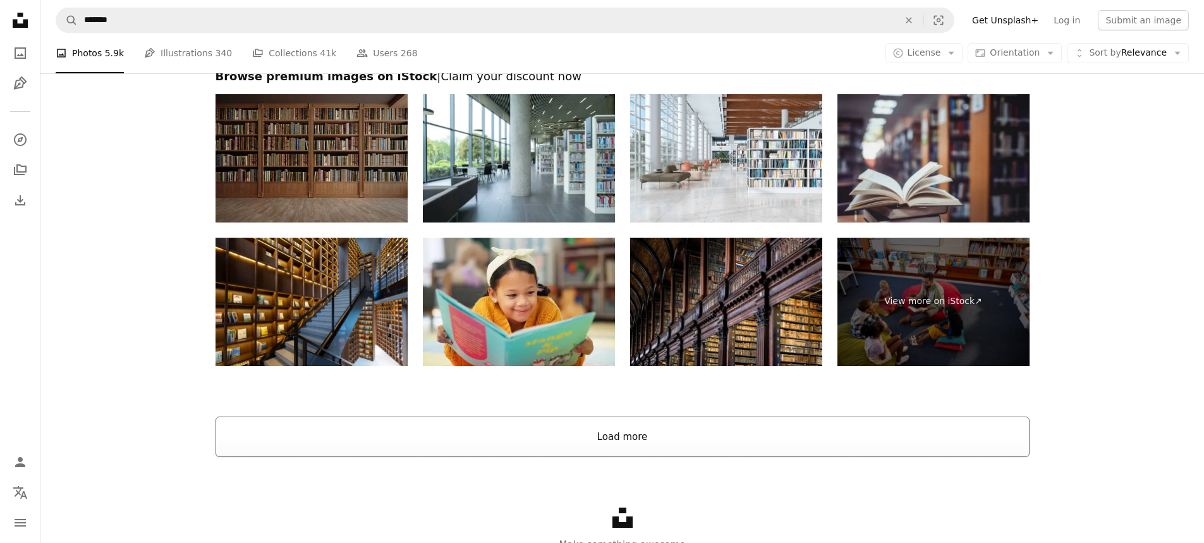
click at [647, 429] on button "Load more" at bounding box center [623, 437] width 814 height 40
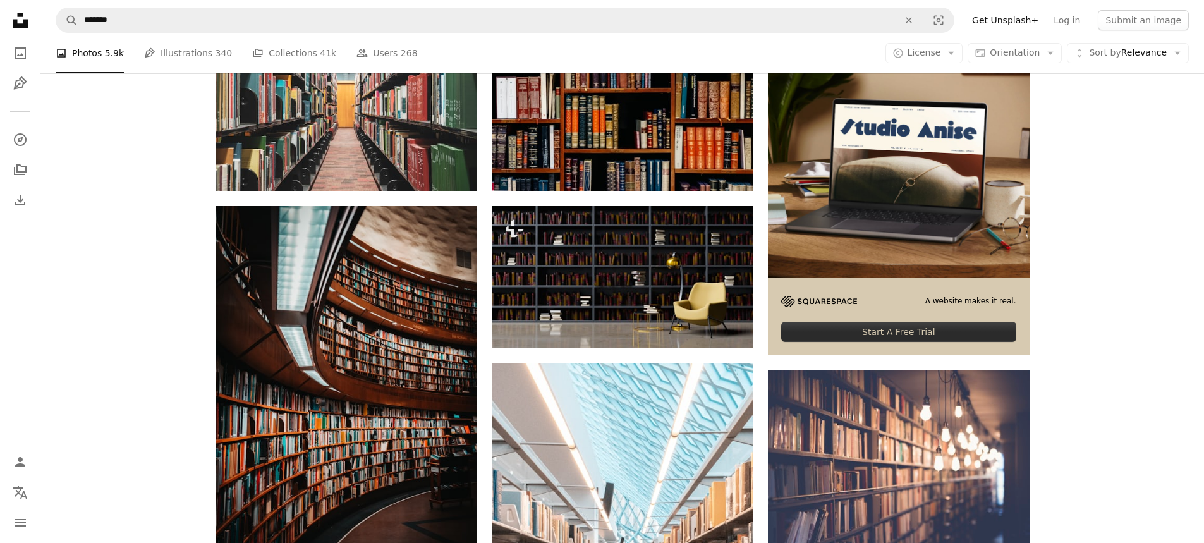
scroll to position [0, 0]
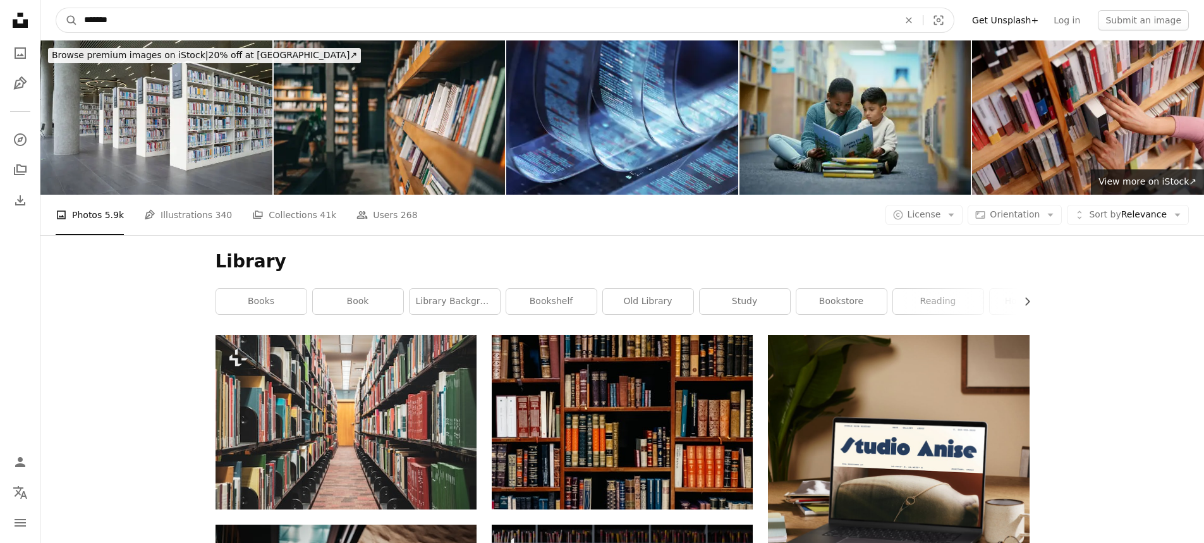
click at [119, 20] on input "*******" at bounding box center [486, 20] width 817 height 24
type input "*"
type input "**********"
click button "A magnifying glass" at bounding box center [66, 20] width 21 height 24
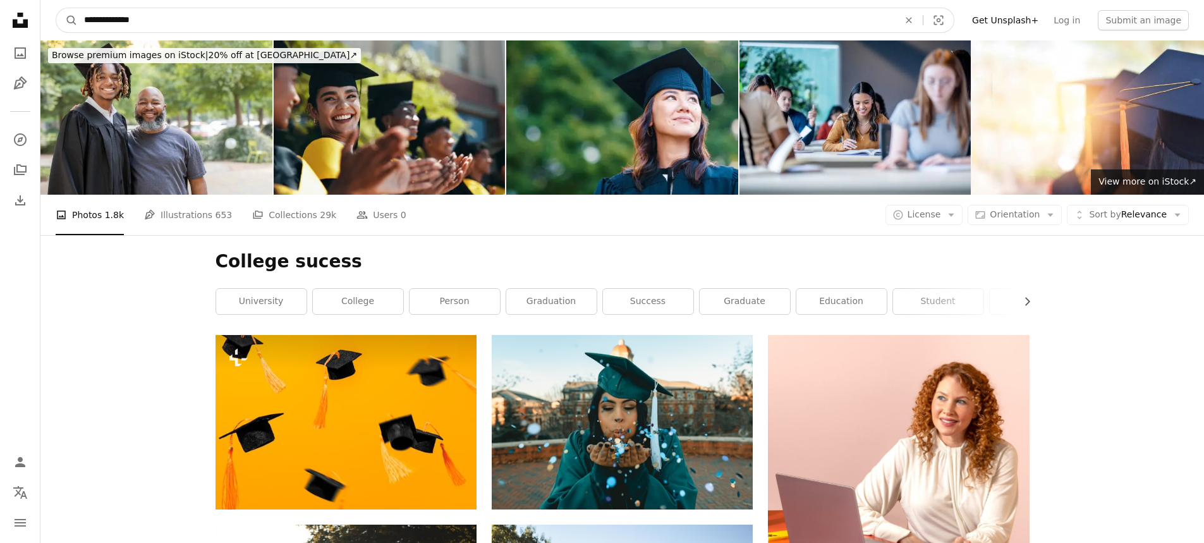
click at [202, 16] on input "**********" at bounding box center [486, 20] width 817 height 24
type input "*******"
click button "A magnifying glass" at bounding box center [66, 20] width 21 height 24
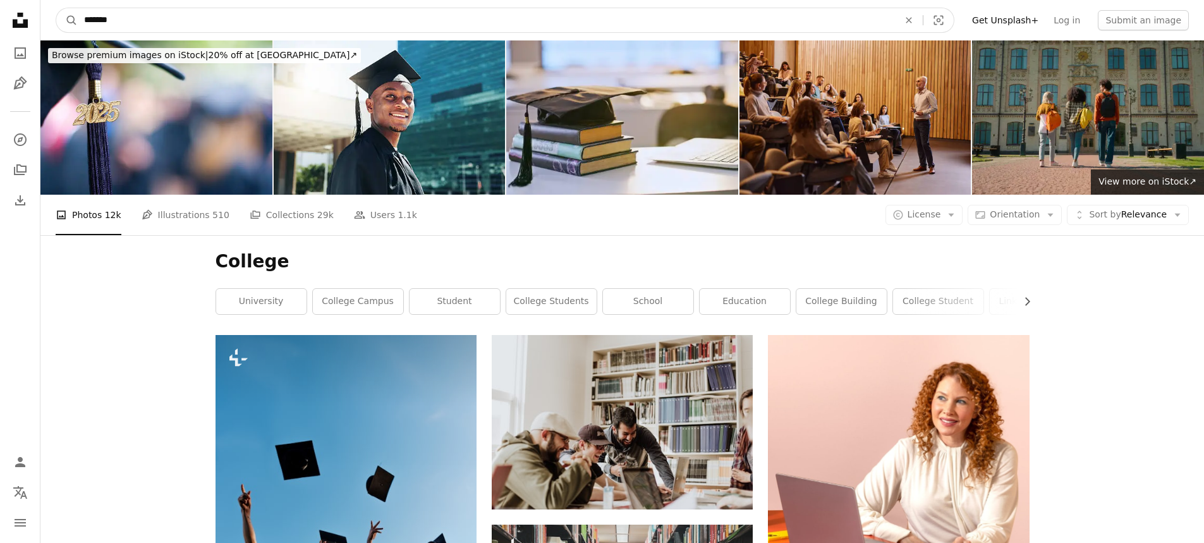
click at [201, 20] on input "*******" at bounding box center [486, 20] width 817 height 24
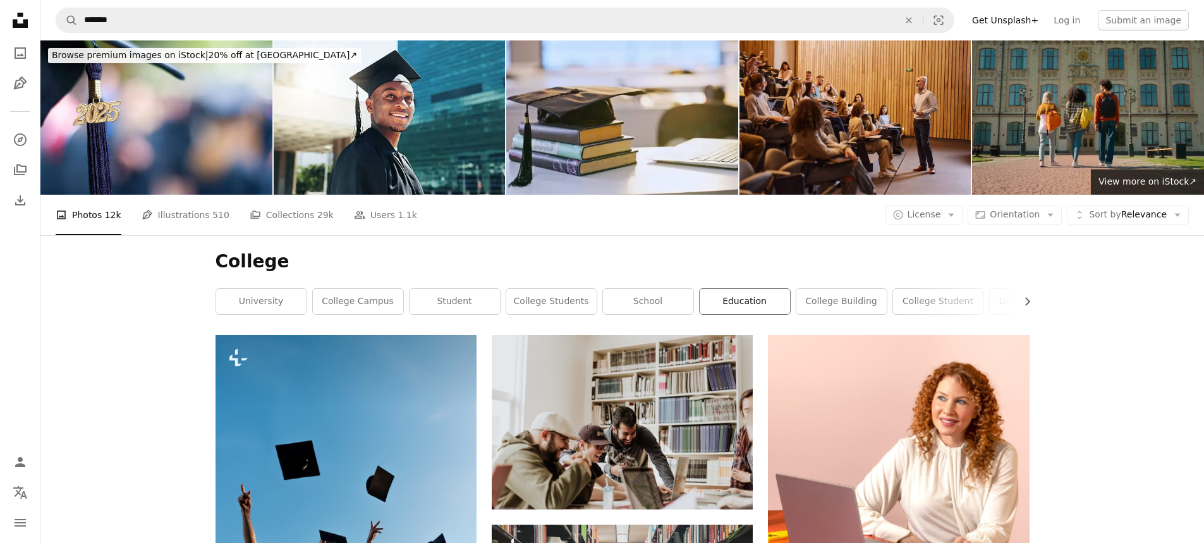
click at [761, 303] on link "education" at bounding box center [745, 301] width 90 height 25
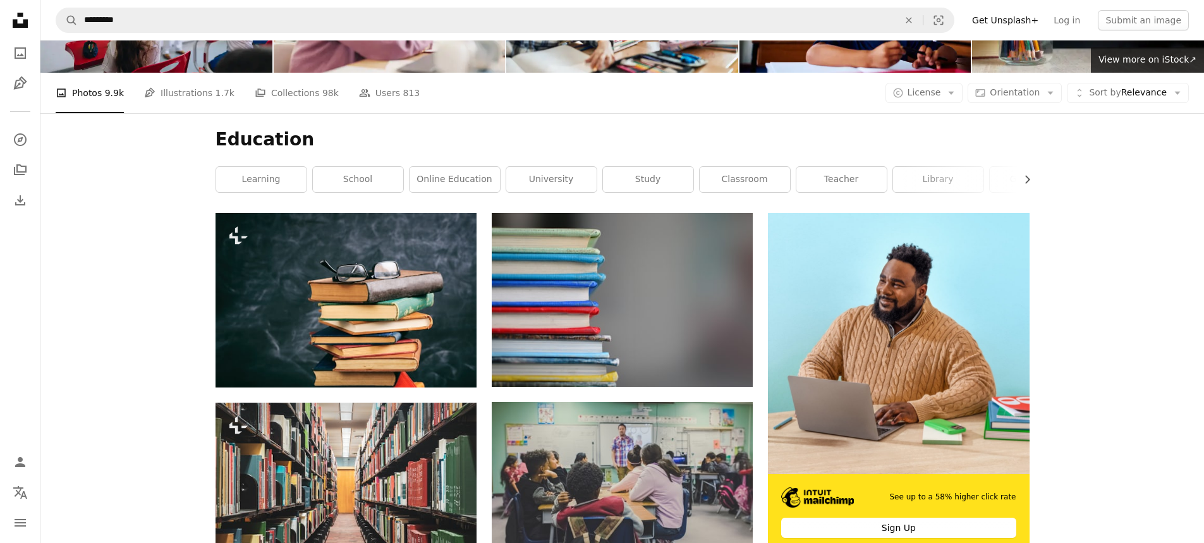
scroll to position [59, 0]
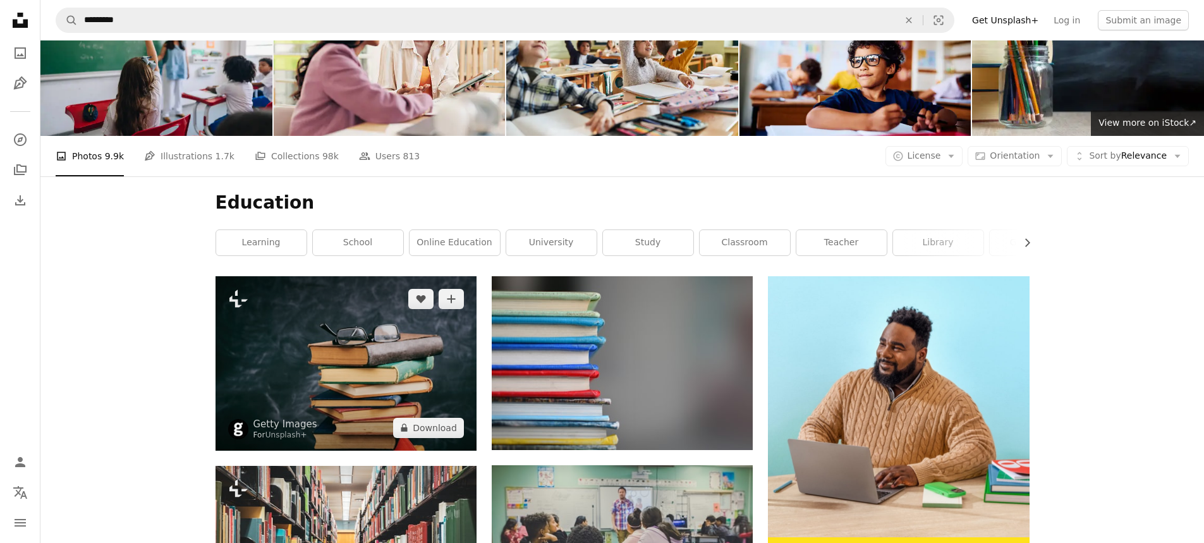
click at [387, 350] on img at bounding box center [346, 363] width 261 height 174
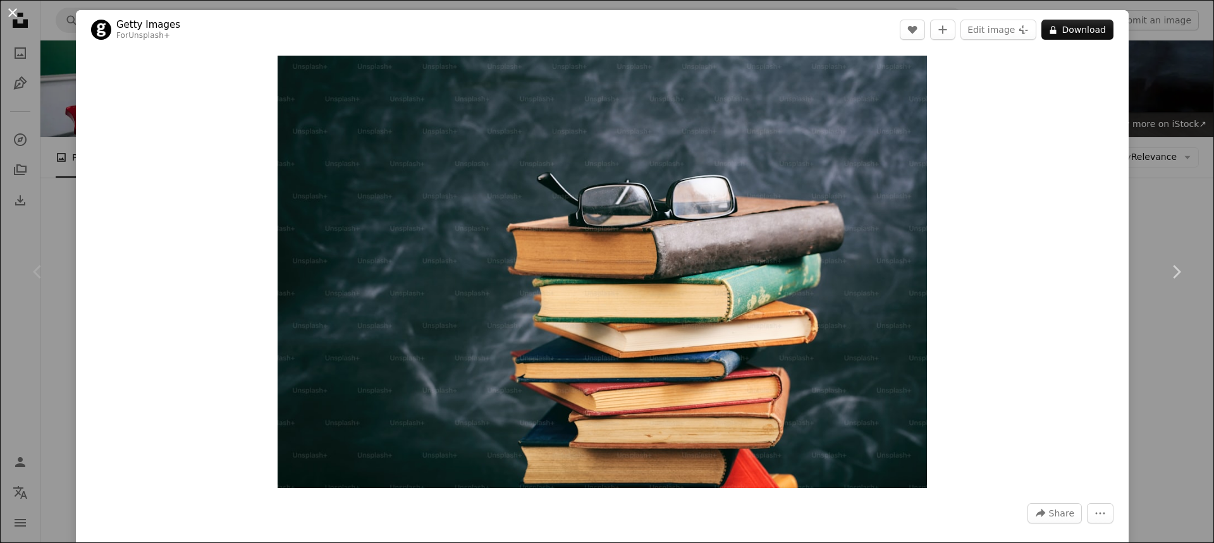
click at [12, 7] on button "An X shape" at bounding box center [12, 12] width 15 height 15
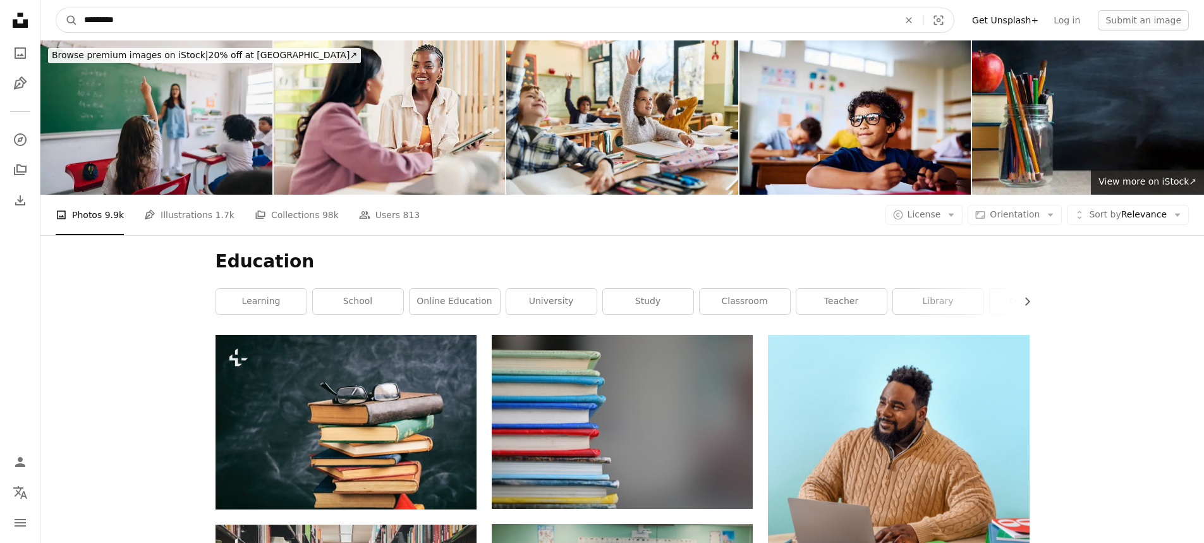
click at [158, 24] on input "*********" at bounding box center [486, 20] width 817 height 24
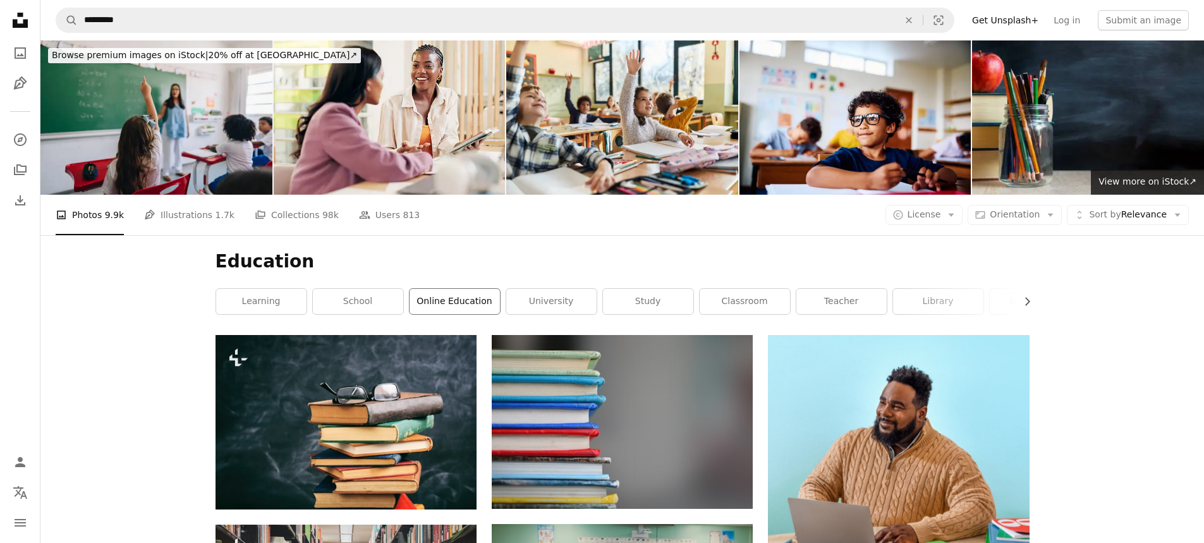
click at [440, 295] on link "online education" at bounding box center [455, 301] width 90 height 25
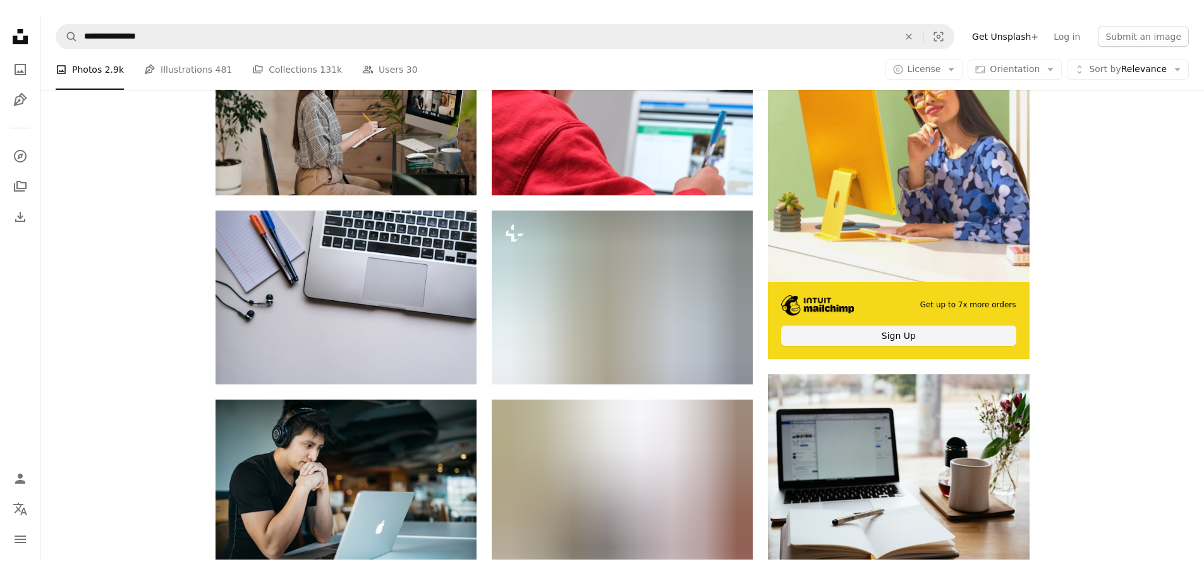
scroll to position [316, 0]
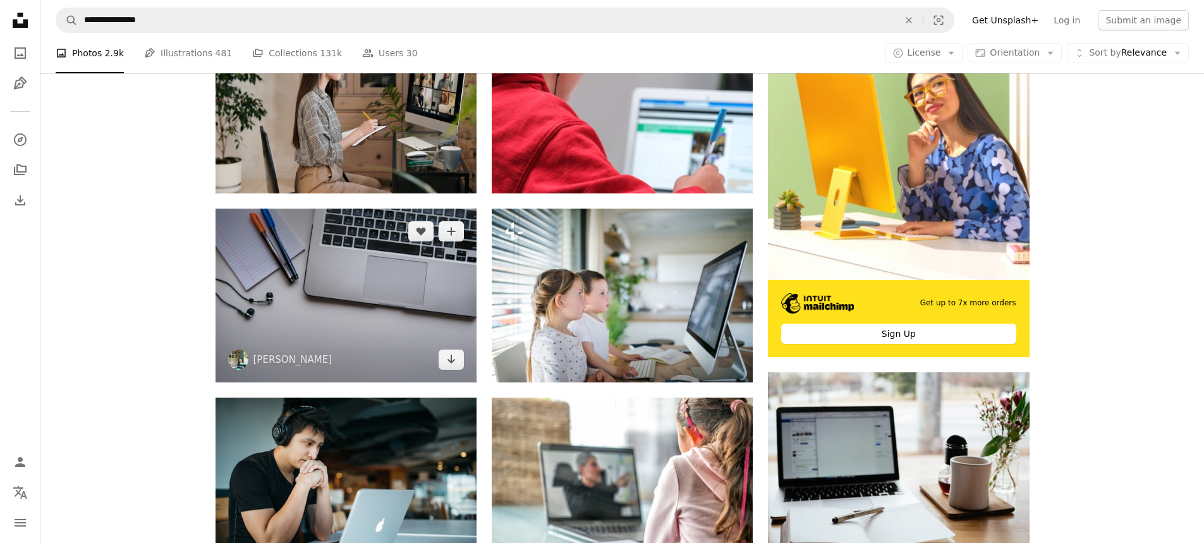
click at [342, 293] on img at bounding box center [346, 296] width 261 height 174
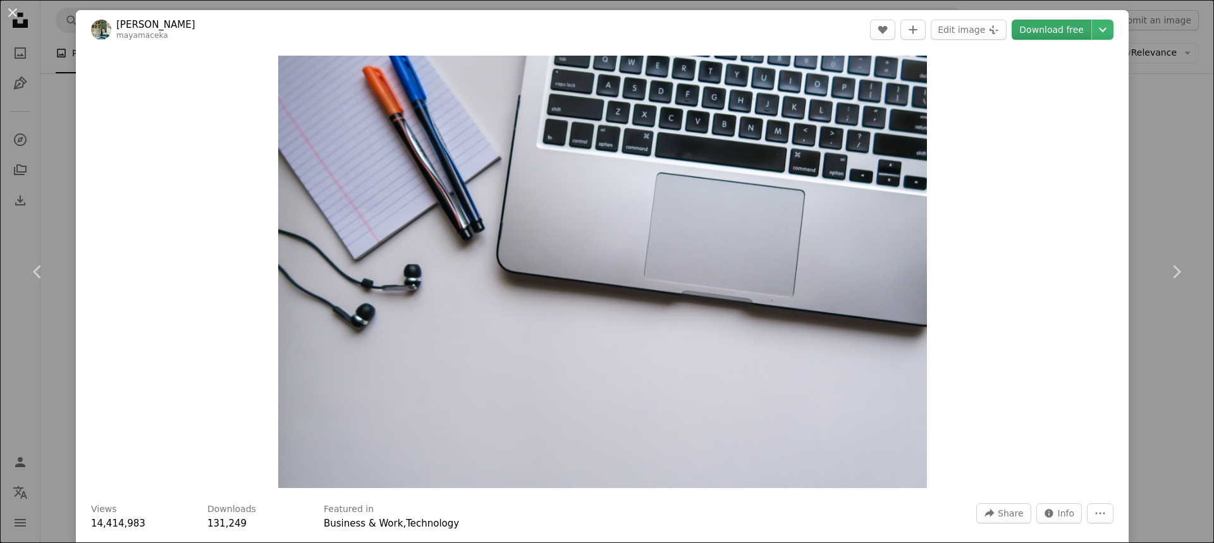
click at [1034, 29] on link "Download free" at bounding box center [1051, 30] width 80 height 20
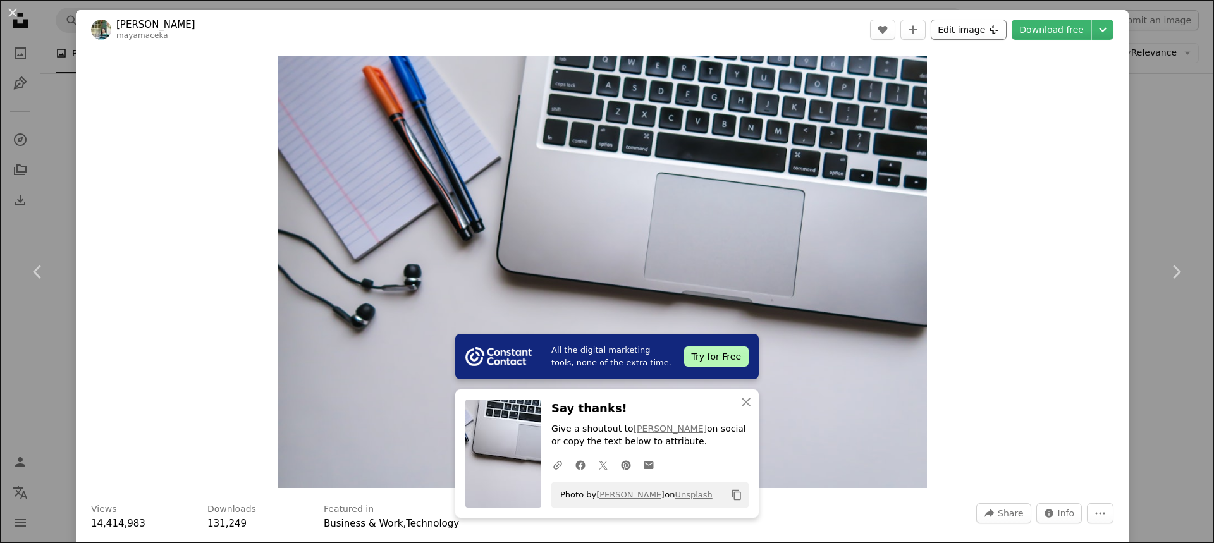
click at [957, 25] on button "Edit image Plus sign for Unsplash+" at bounding box center [969, 30] width 76 height 20
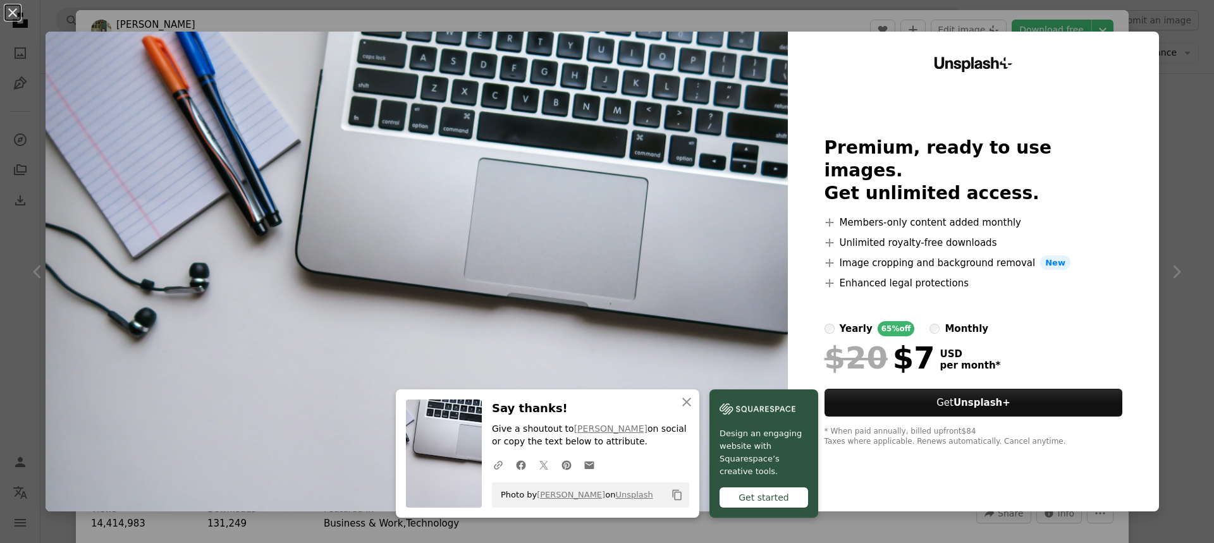
click at [1166, 146] on div "An X shape An X shape Close Say thanks! Give a shoutout to [PERSON_NAME] on soc…" at bounding box center [607, 271] width 1214 height 543
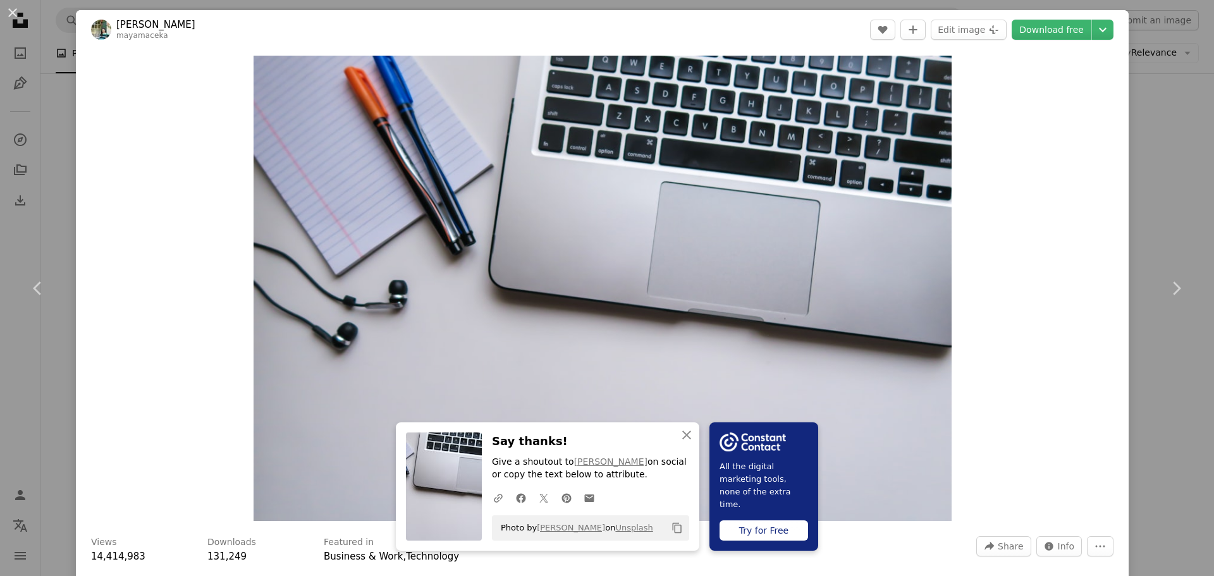
click at [1154, 207] on div "An X shape Chevron left Chevron right An X shape Close Say thanks! Give a shout…" at bounding box center [607, 288] width 1214 height 576
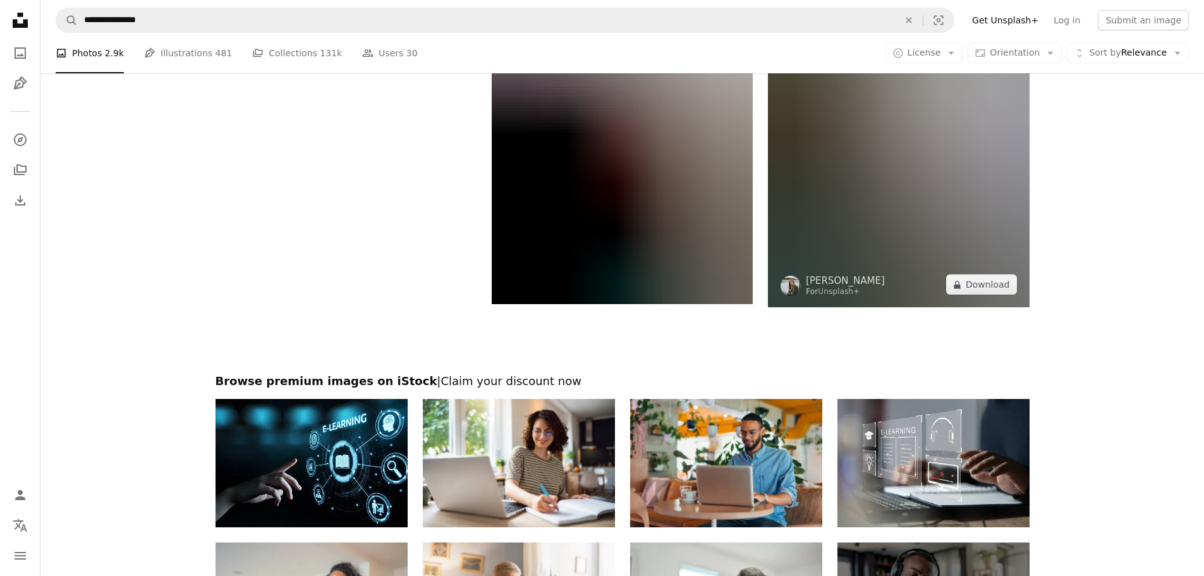
scroll to position [2023, 0]
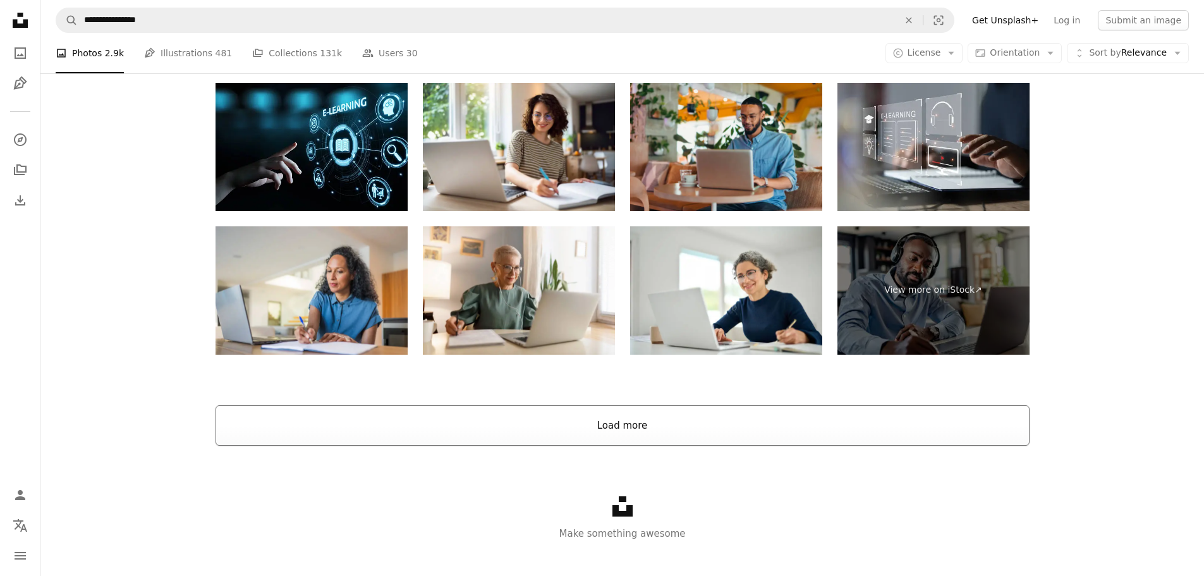
click at [690, 415] on button "Load more" at bounding box center [623, 425] width 814 height 40
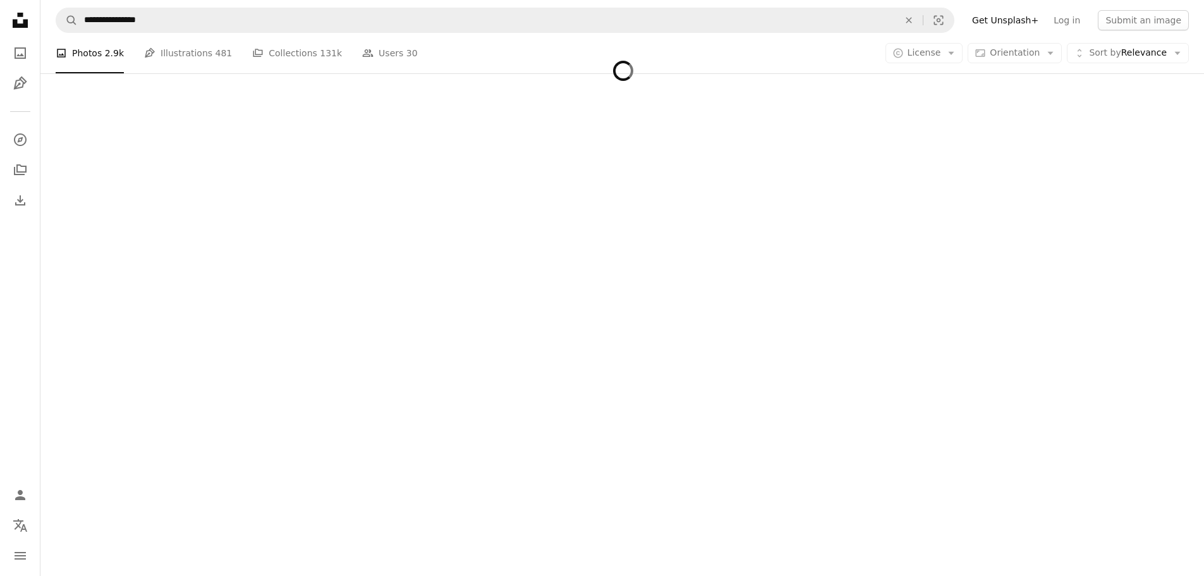
scroll to position [2086, 0]
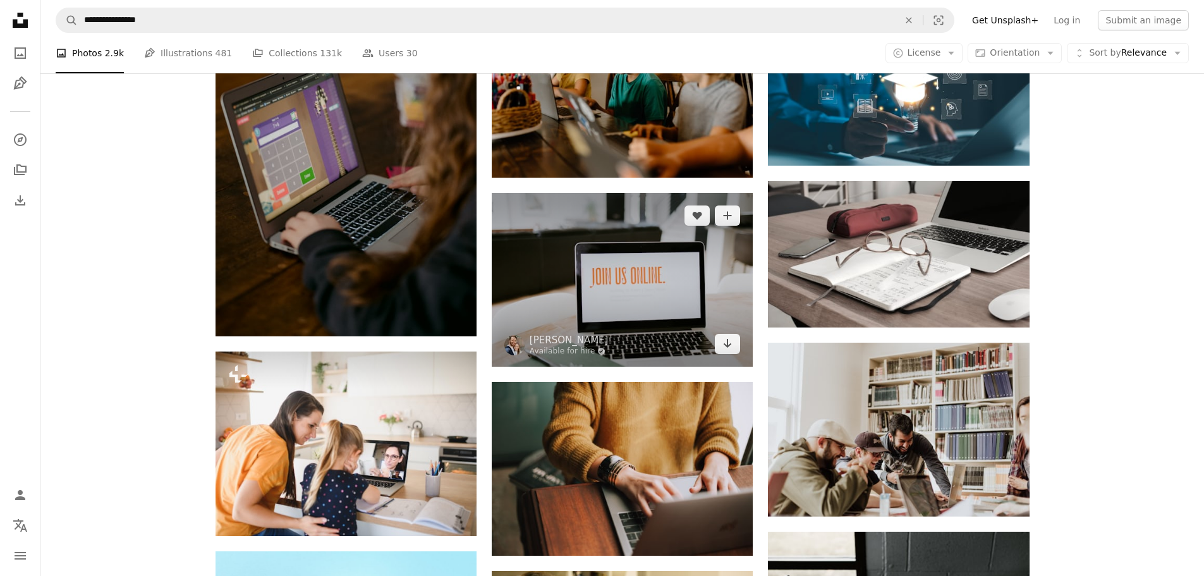
click at [609, 298] on img at bounding box center [622, 280] width 261 height 174
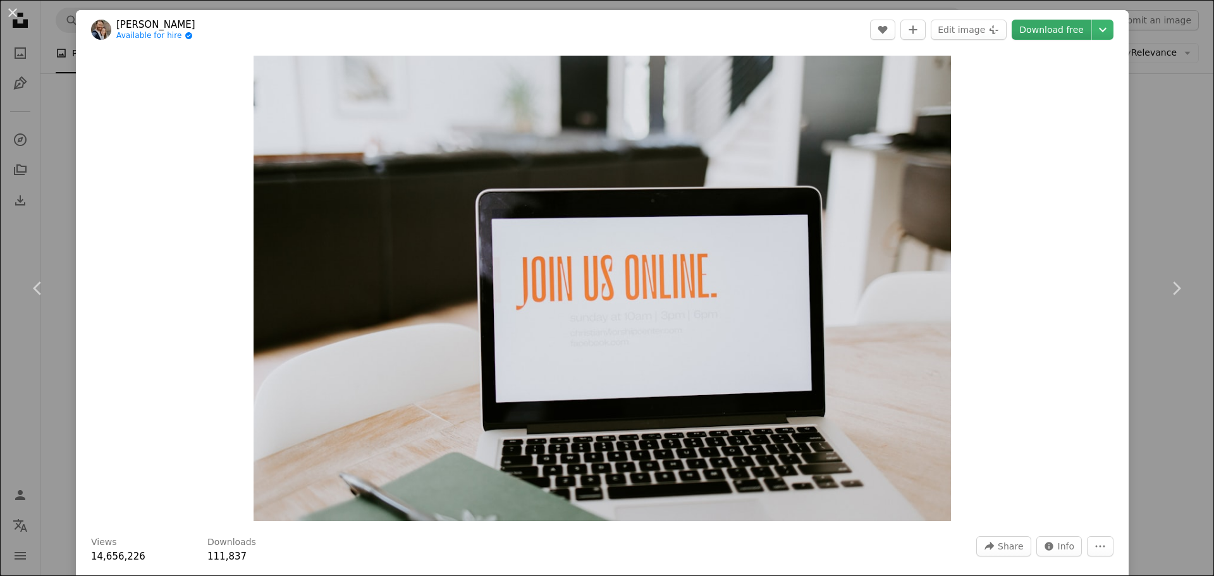
click at [1046, 28] on link "Download free" at bounding box center [1051, 30] width 80 height 20
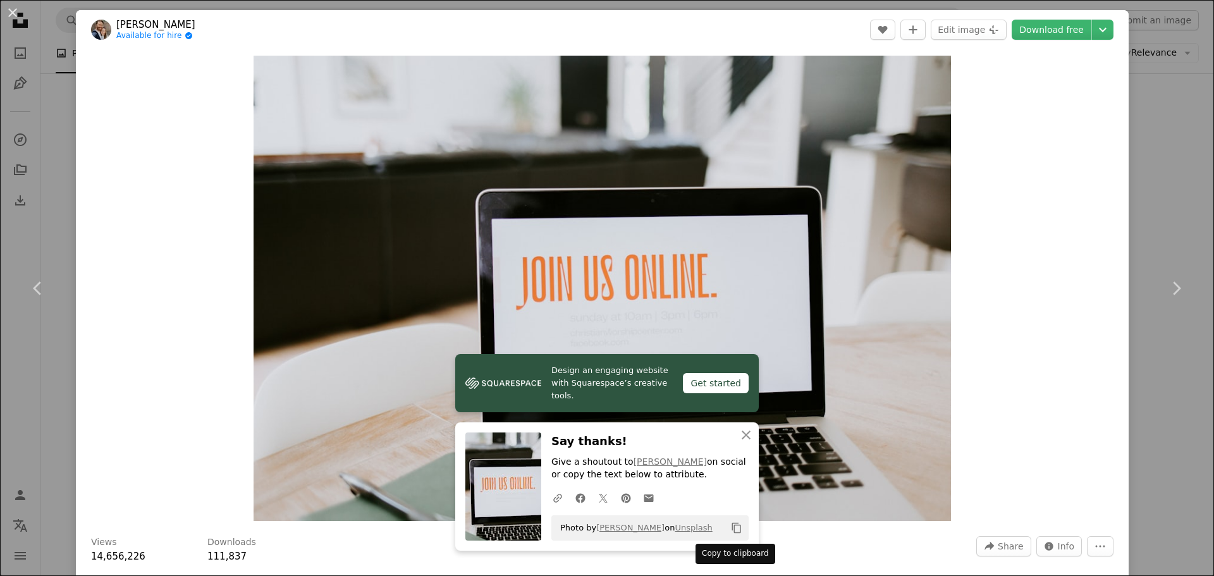
click at [733, 527] on icon "Copy content" at bounding box center [736, 527] width 11 height 11
click at [13, 13] on button "An X shape" at bounding box center [12, 12] width 15 height 15
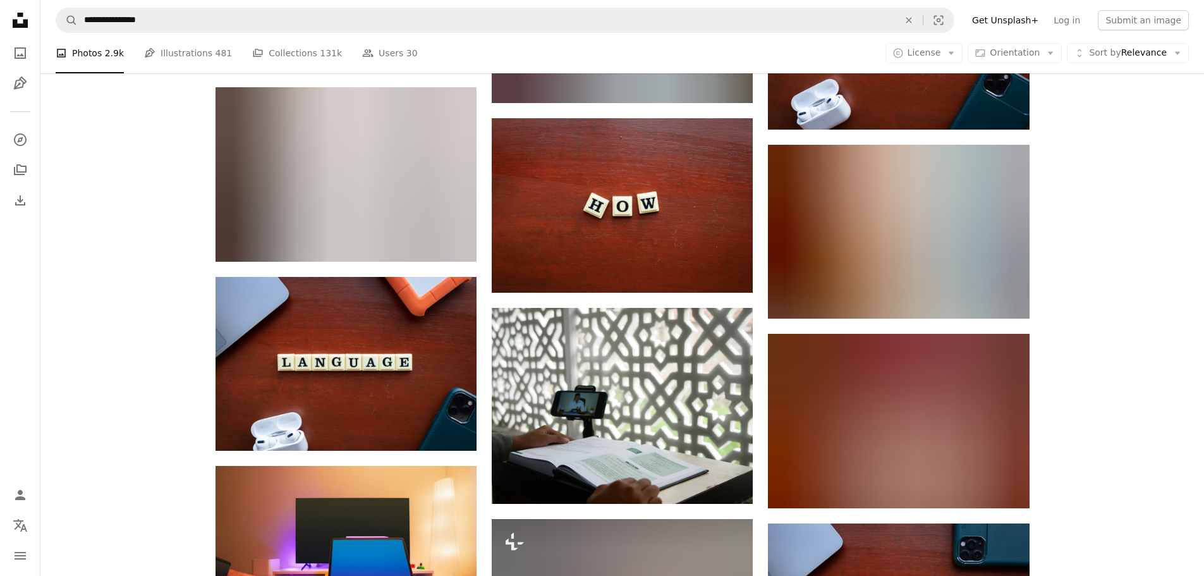
scroll to position [12011, 0]
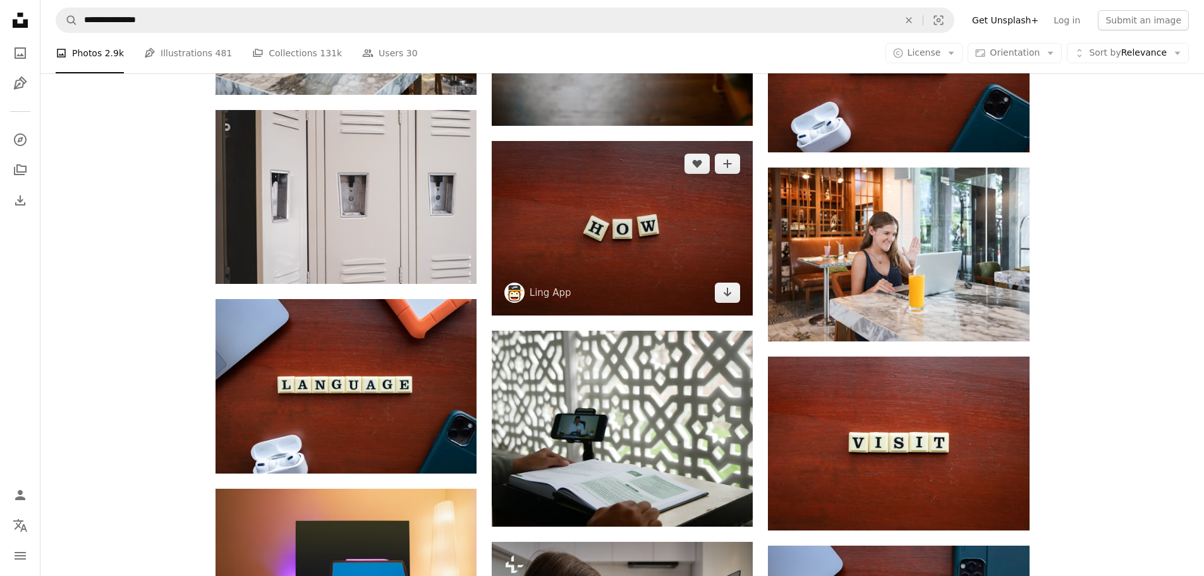
click at [664, 264] on img at bounding box center [622, 228] width 261 height 174
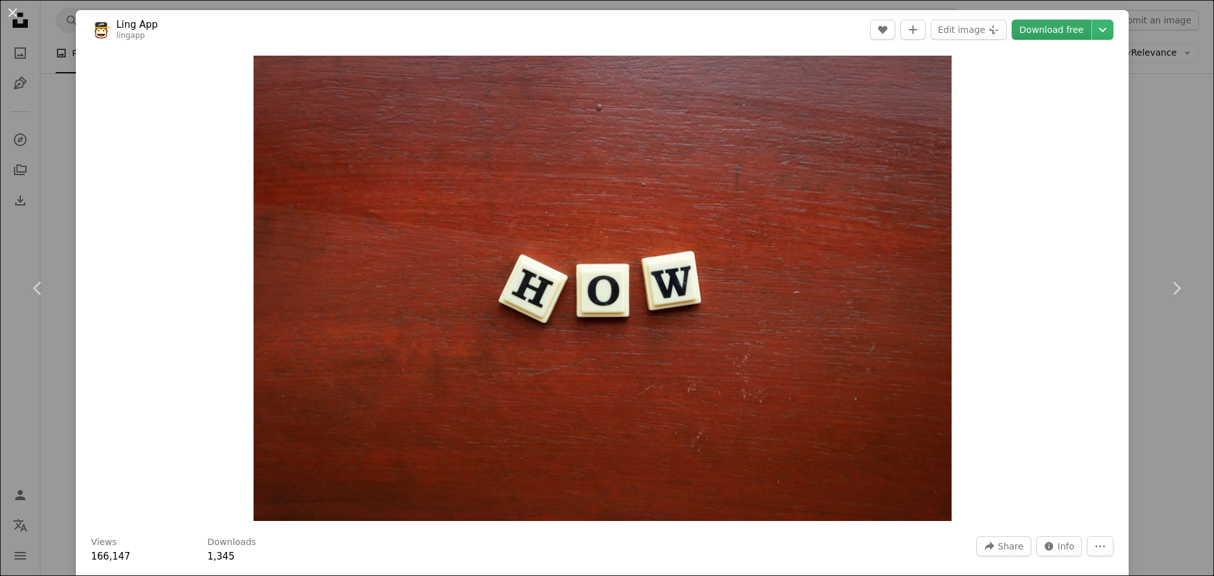
click at [1053, 33] on link "Download free" at bounding box center [1051, 30] width 80 height 20
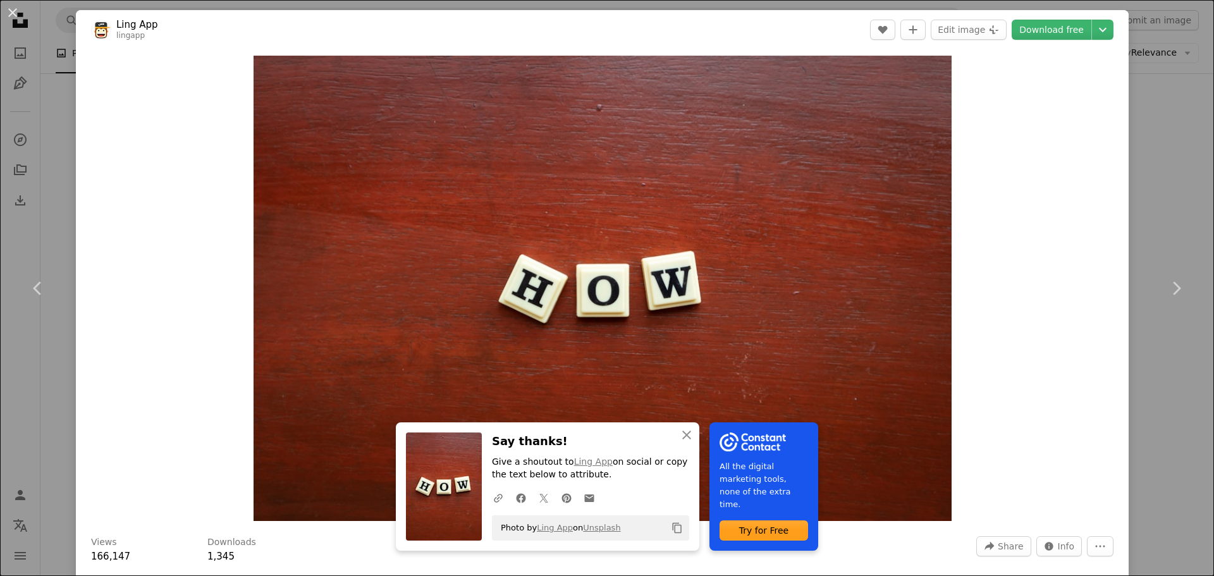
click at [673, 527] on icon "Copy to clipboard" at bounding box center [677, 528] width 9 height 11
click at [15, 8] on button "An X shape" at bounding box center [12, 12] width 15 height 15
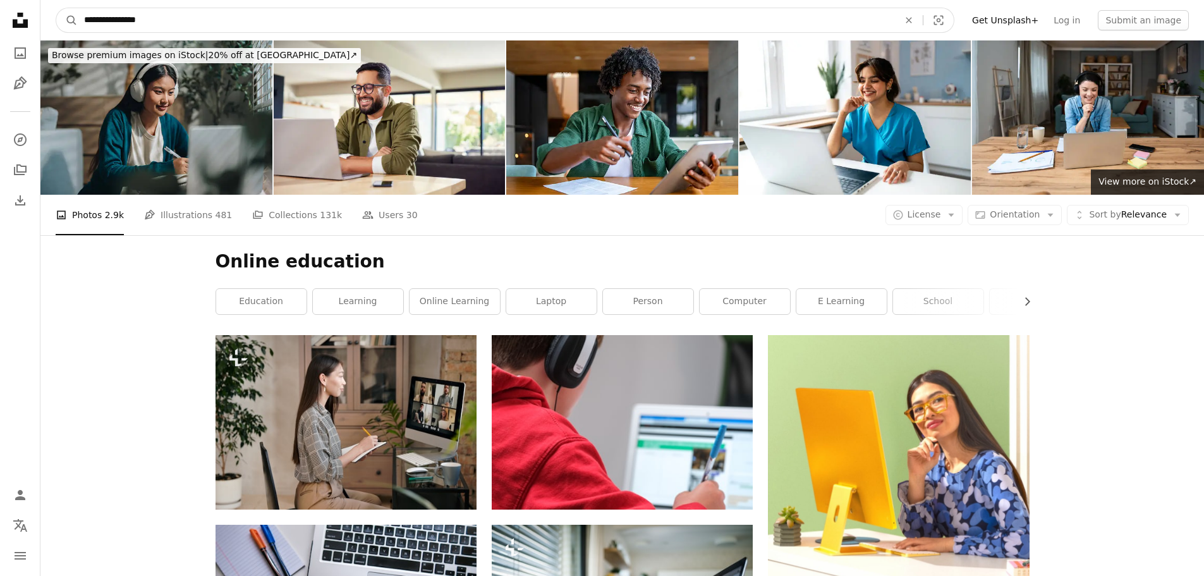
click at [173, 21] on input "**********" at bounding box center [486, 20] width 817 height 24
type input "*"
type input "********"
click button "A magnifying glass" at bounding box center [66, 20] width 21 height 24
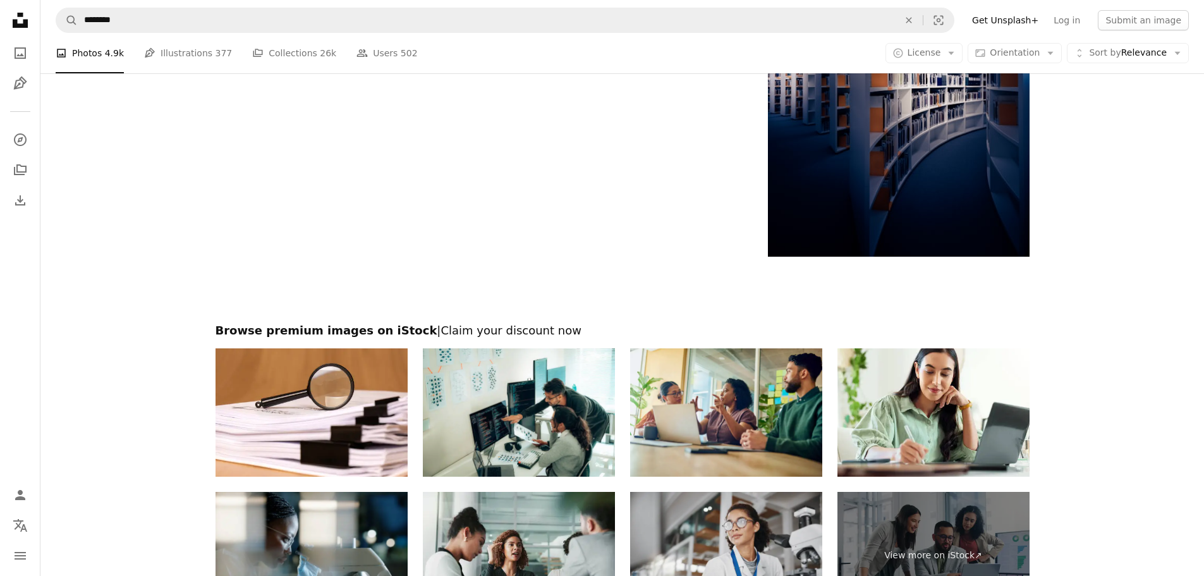
scroll to position [2213, 0]
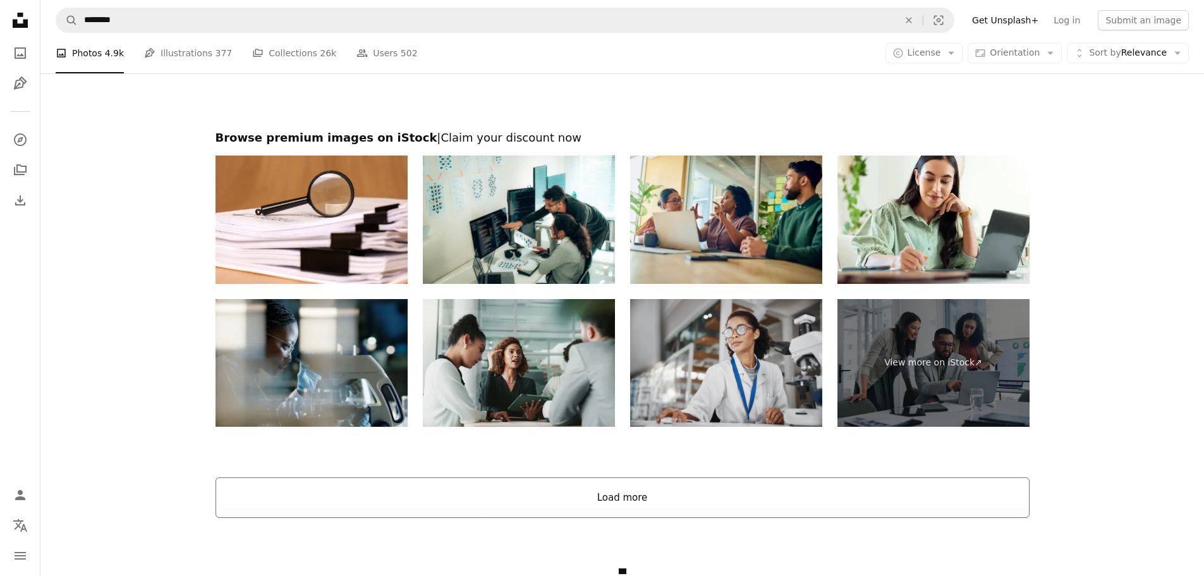
click at [619, 492] on button "Load more" at bounding box center [623, 497] width 814 height 40
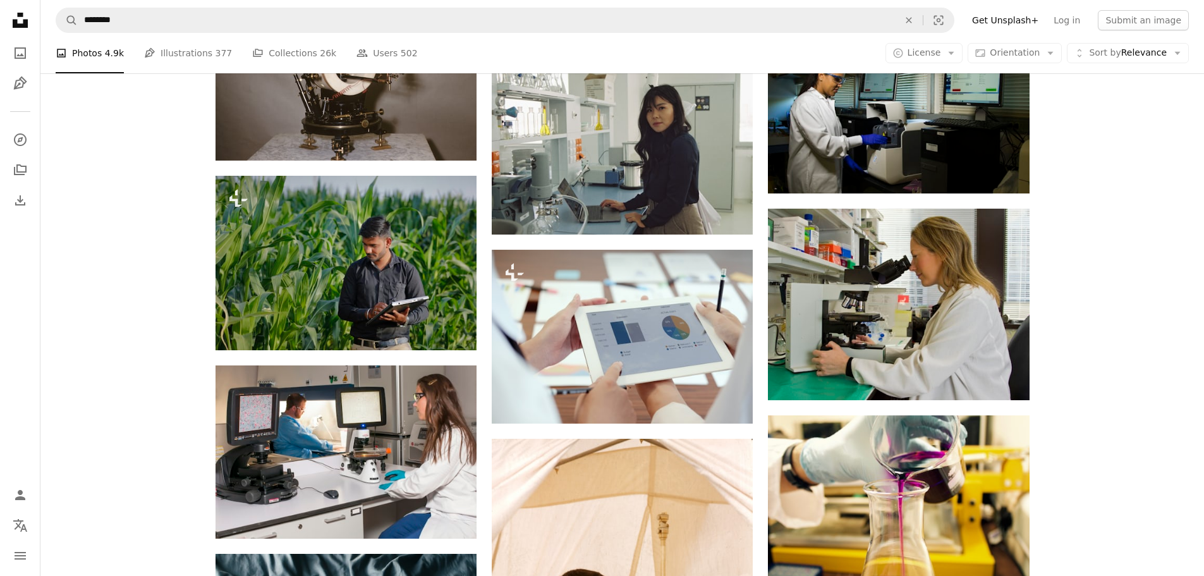
scroll to position [14982, 0]
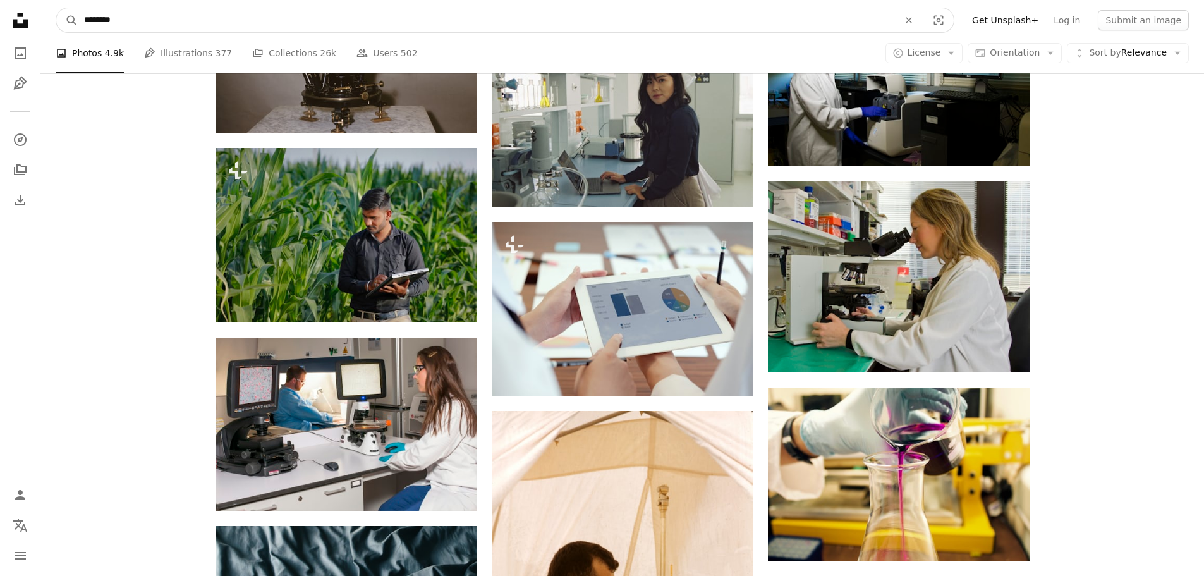
click at [83, 19] on input "********" at bounding box center [486, 20] width 817 height 24
type input "**********"
click button "A magnifying glass" at bounding box center [66, 20] width 21 height 24
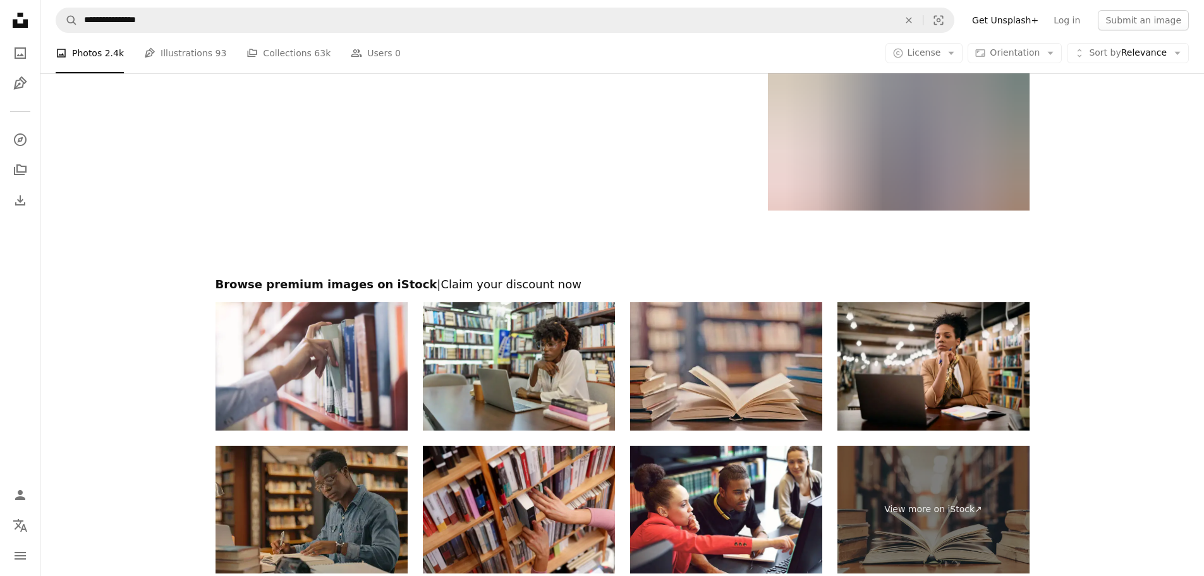
scroll to position [2086, 0]
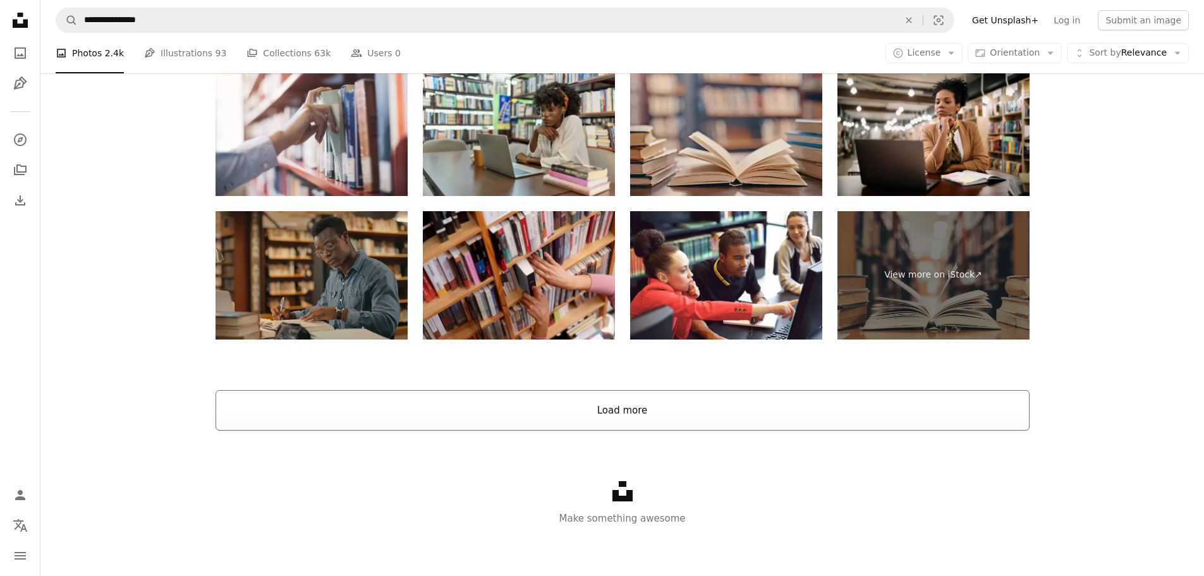
click at [660, 412] on button "Load more" at bounding box center [623, 410] width 814 height 40
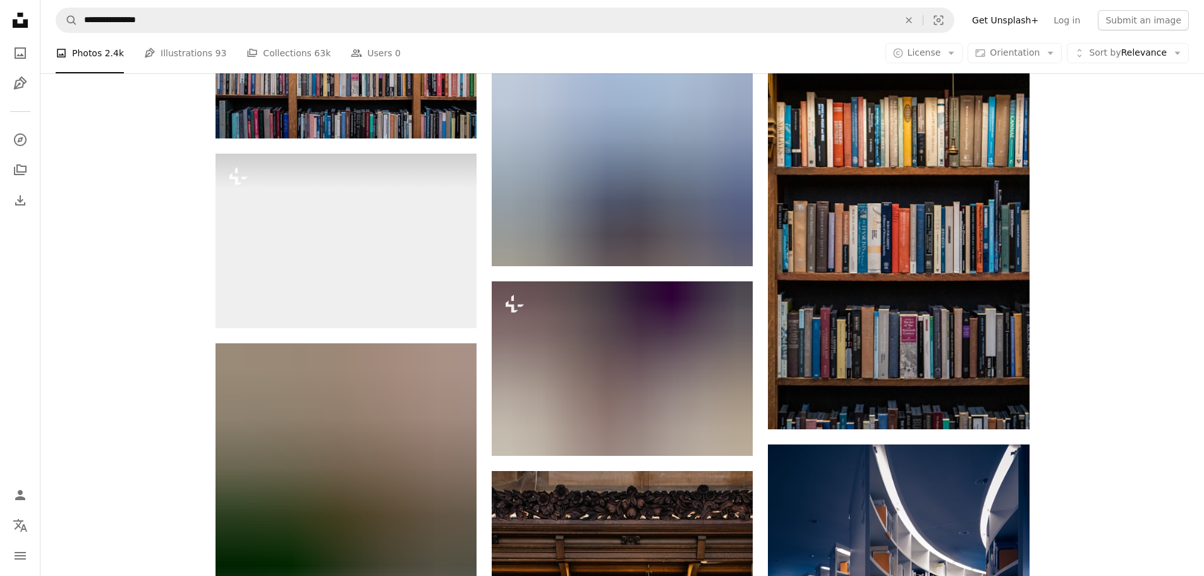
scroll to position [5648, 0]
